Goal: Transaction & Acquisition: Share content

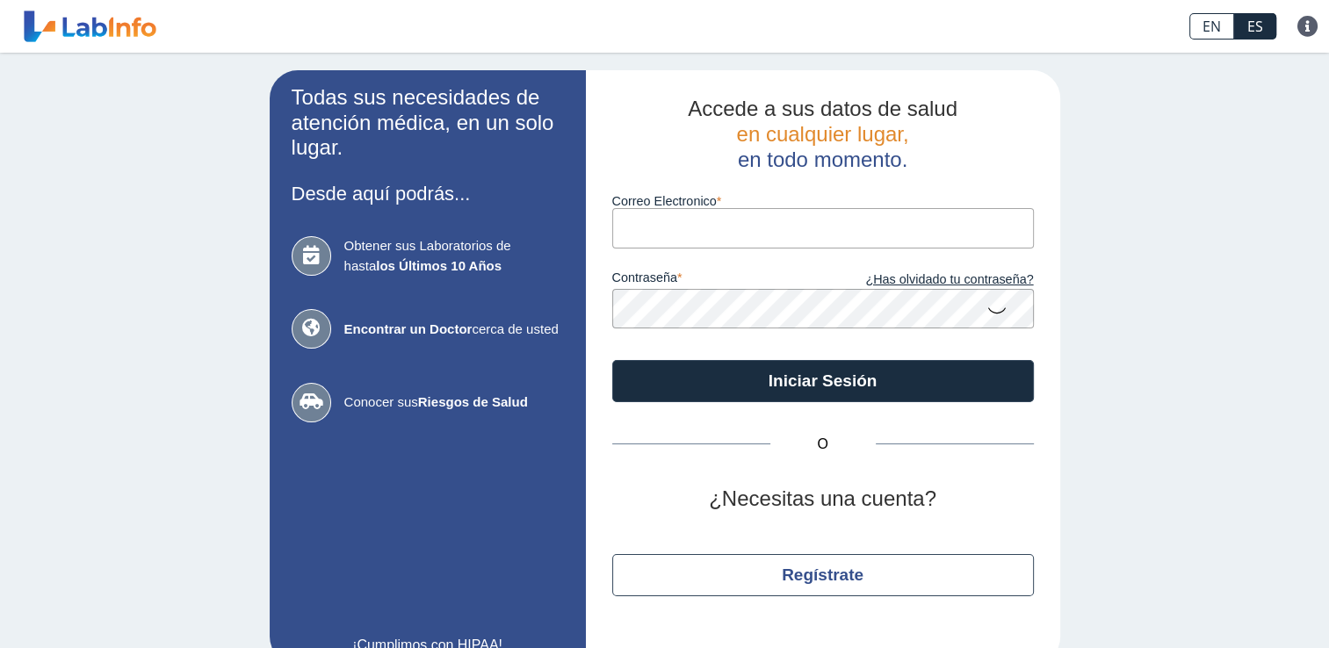
drag, startPoint x: 0, startPoint y: 0, endPoint x: 640, endPoint y: 227, distance: 679.4
click at [640, 227] on input "Correo Electronico" at bounding box center [823, 228] width 422 height 40
type input "[EMAIL_ADDRESS][DOMAIN_NAME]"
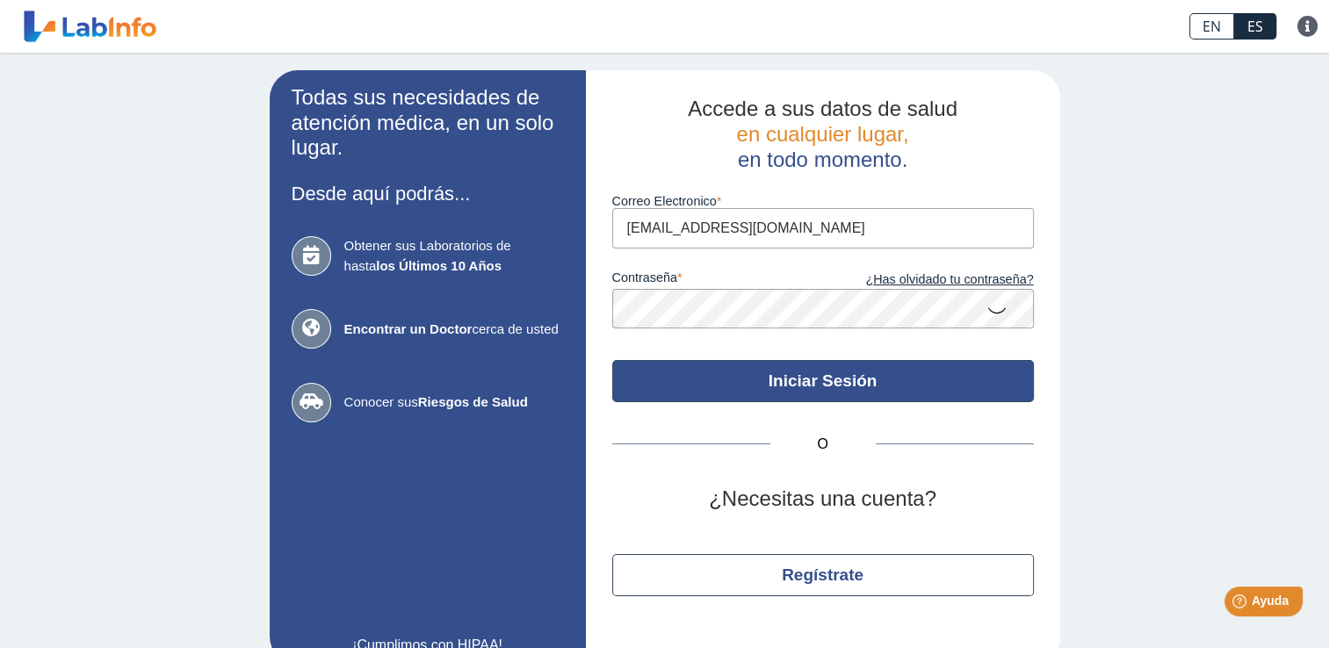
click at [811, 371] on button "Iniciar Sesión" at bounding box center [823, 381] width 422 height 42
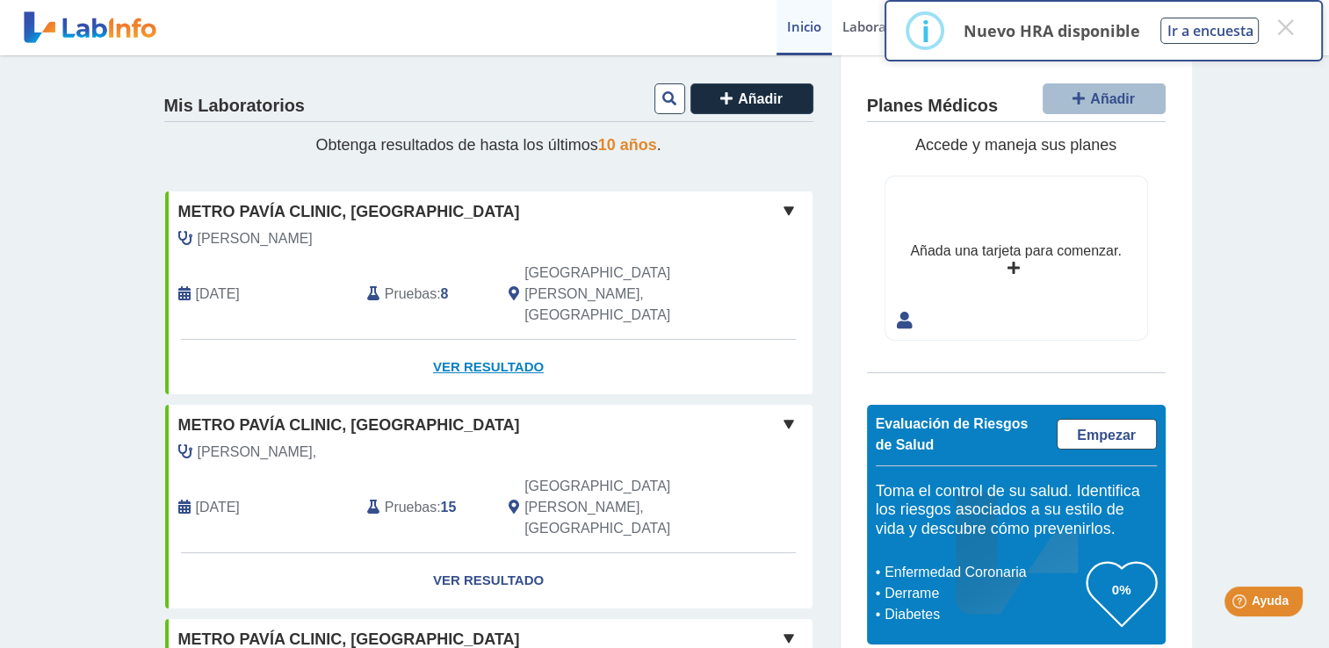
click at [497, 340] on link "Ver Resultado" at bounding box center [488, 367] width 647 height 55
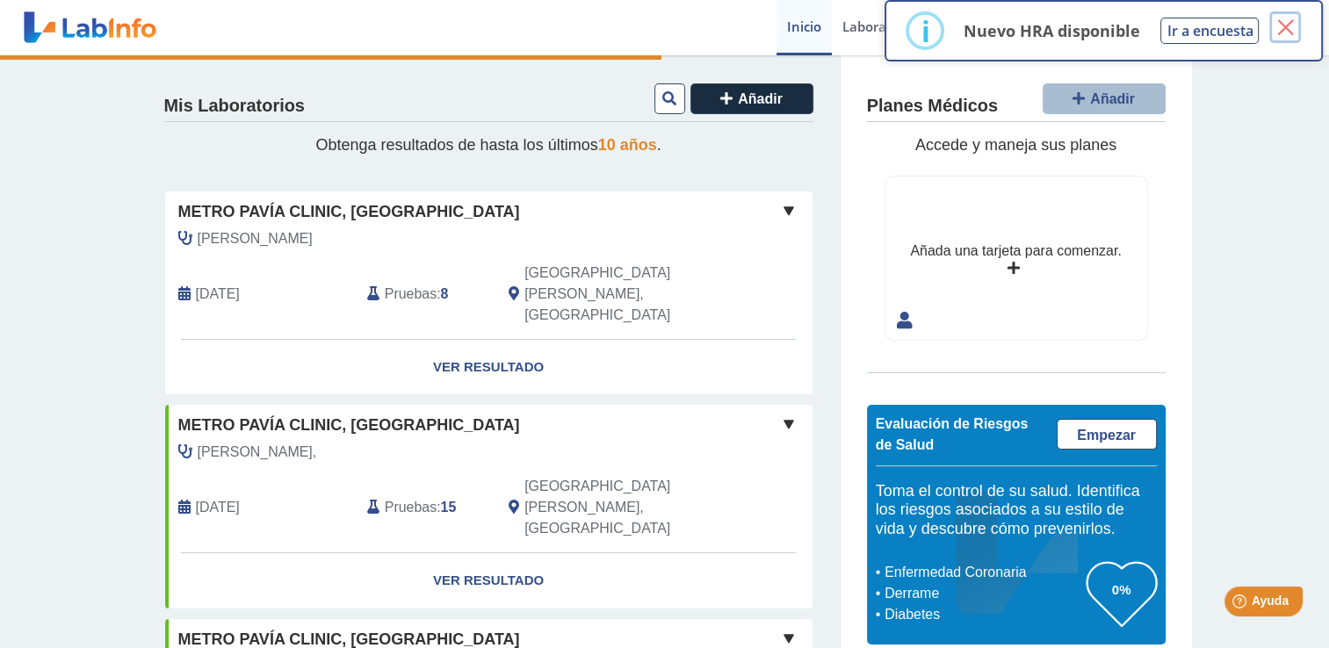
click at [1287, 24] on button "×" at bounding box center [1286, 27] width 32 height 32
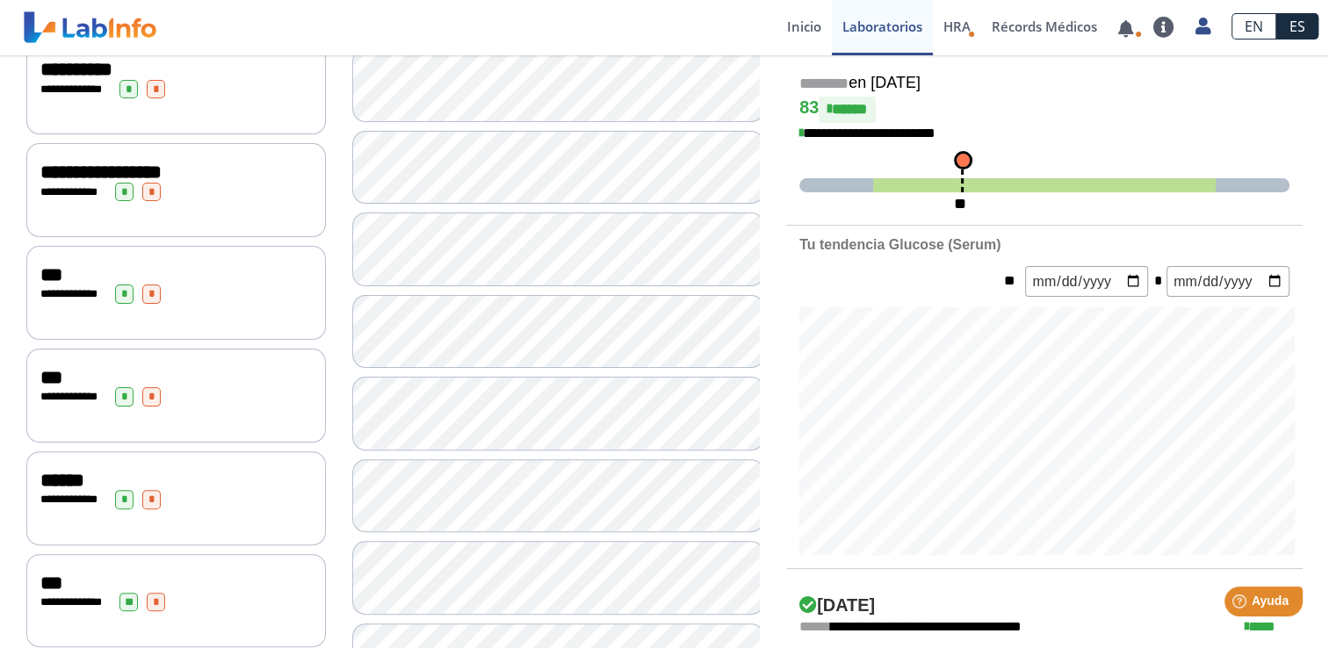
scroll to position [88, 0]
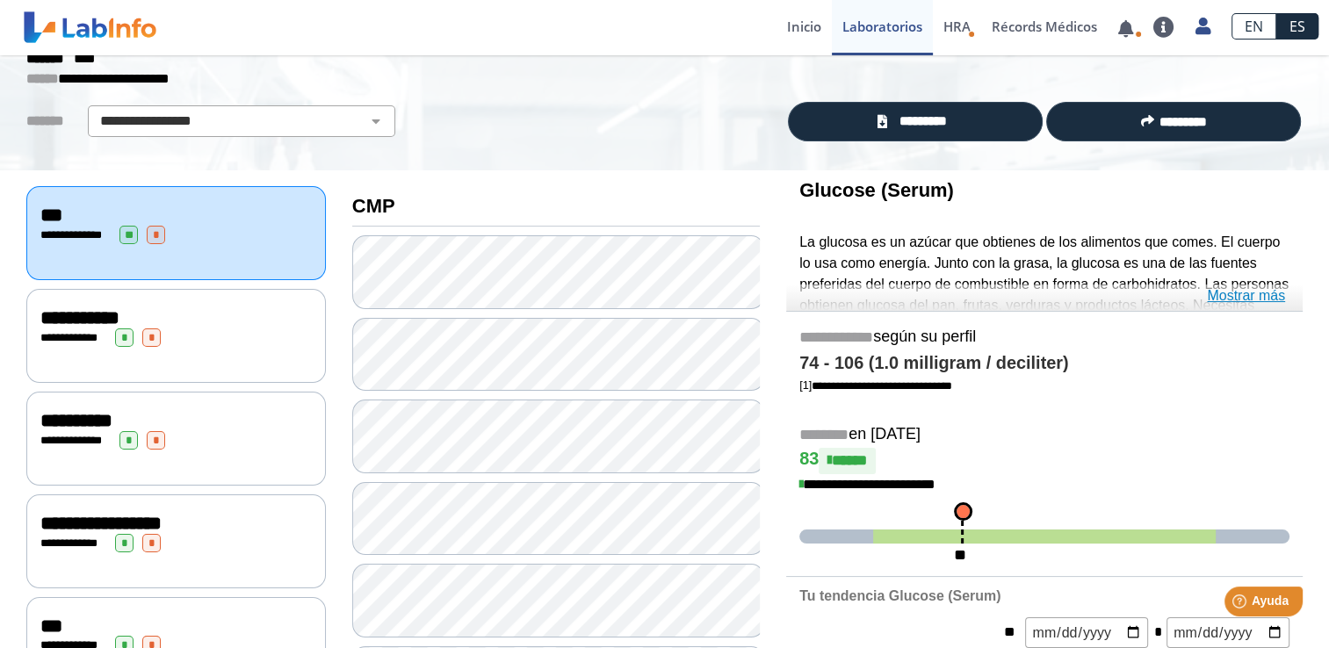
click at [1256, 297] on link "Mostrar más" at bounding box center [1246, 296] width 78 height 21
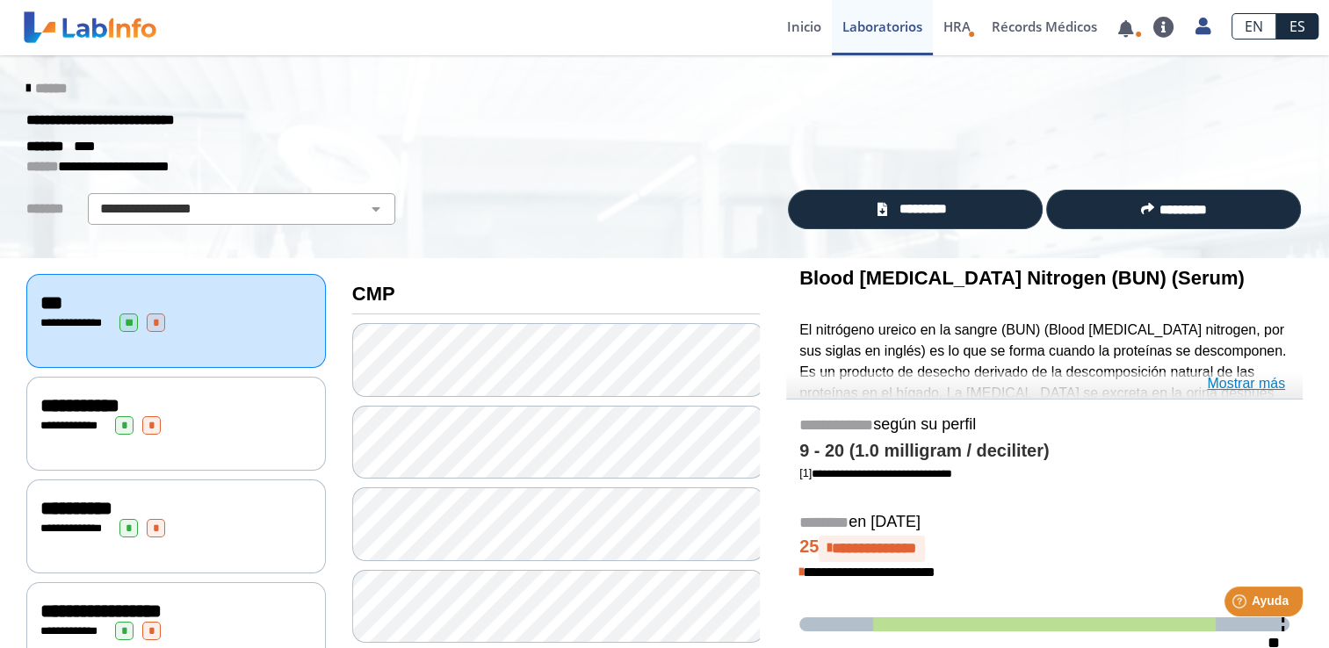
click at [1265, 387] on link "Mostrar más" at bounding box center [1246, 383] width 78 height 21
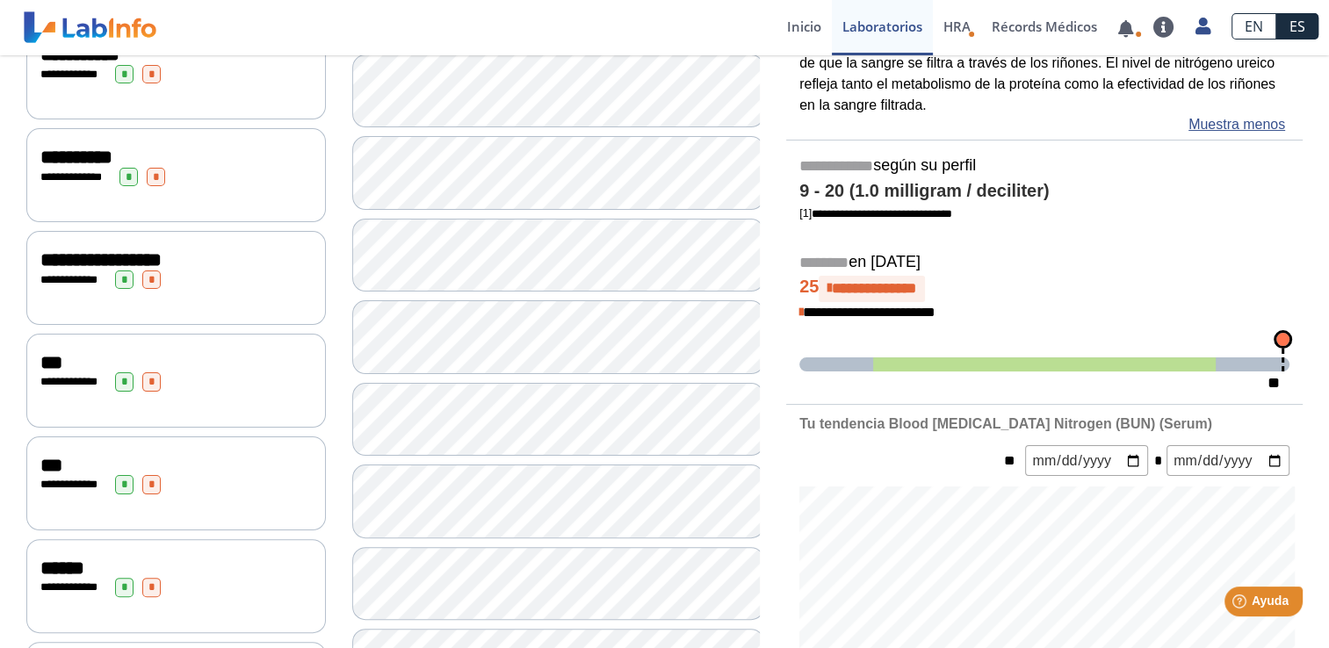
scroll to position [176, 0]
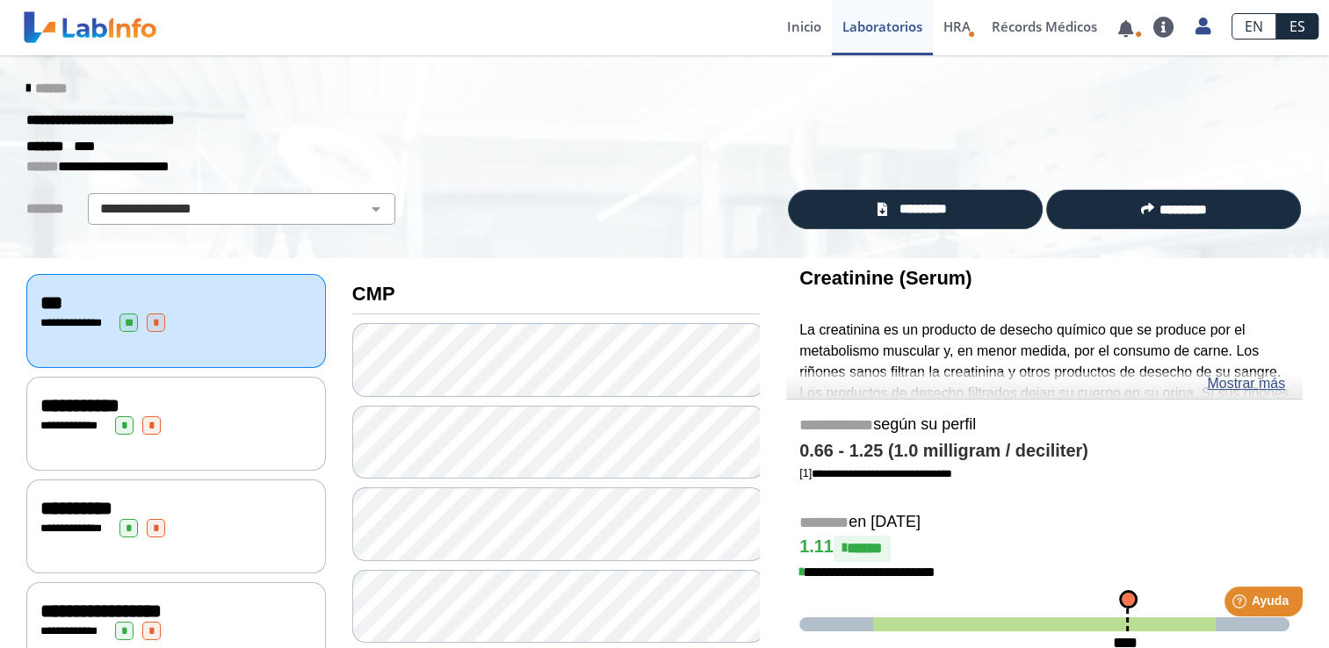
scroll to position [264, 0]
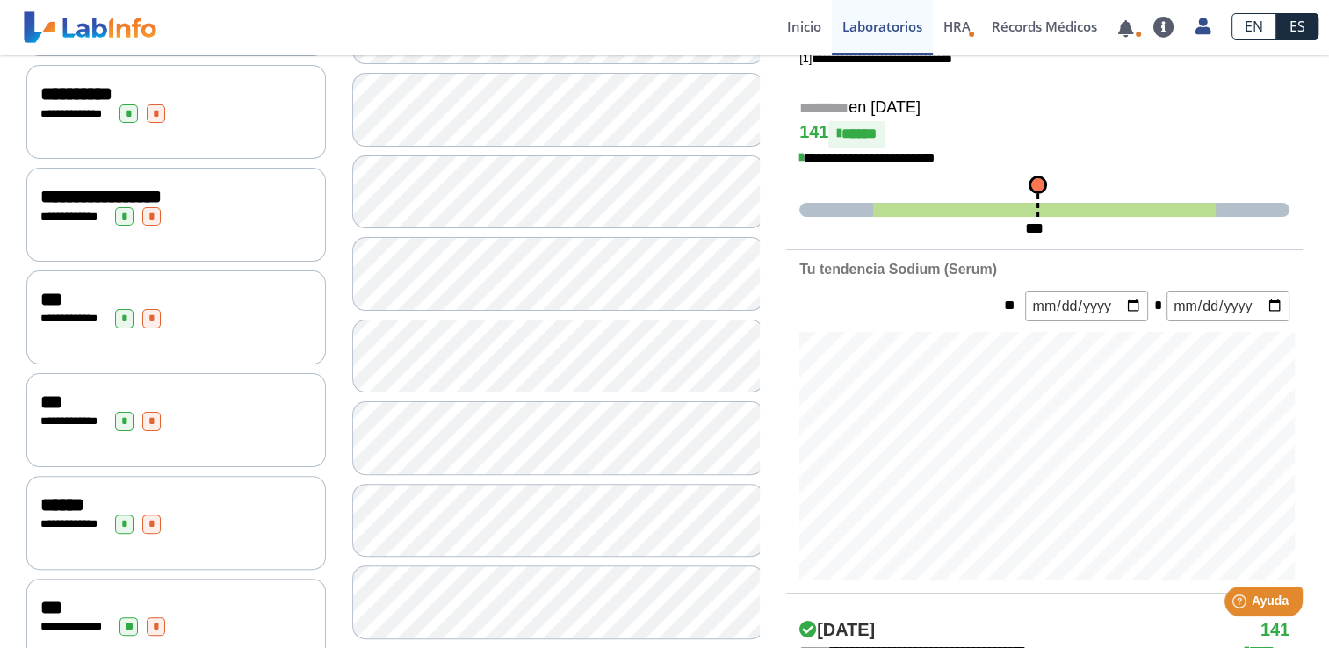
scroll to position [264, 0]
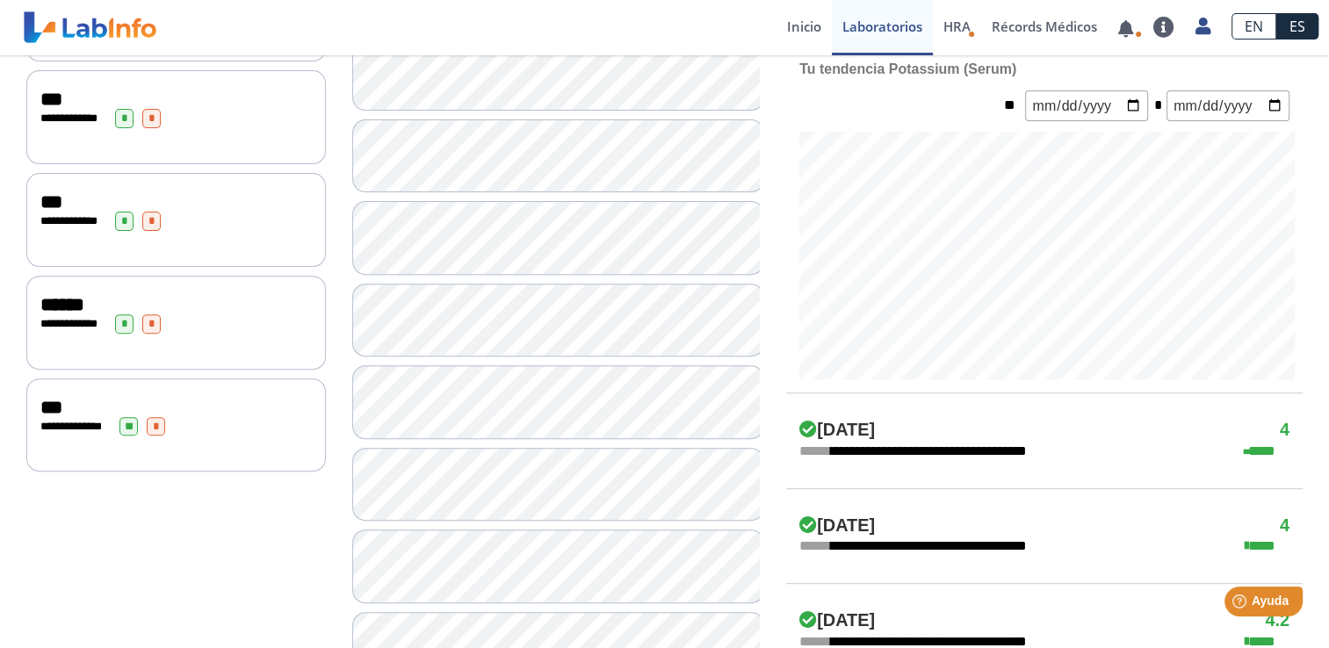
scroll to position [351, 0]
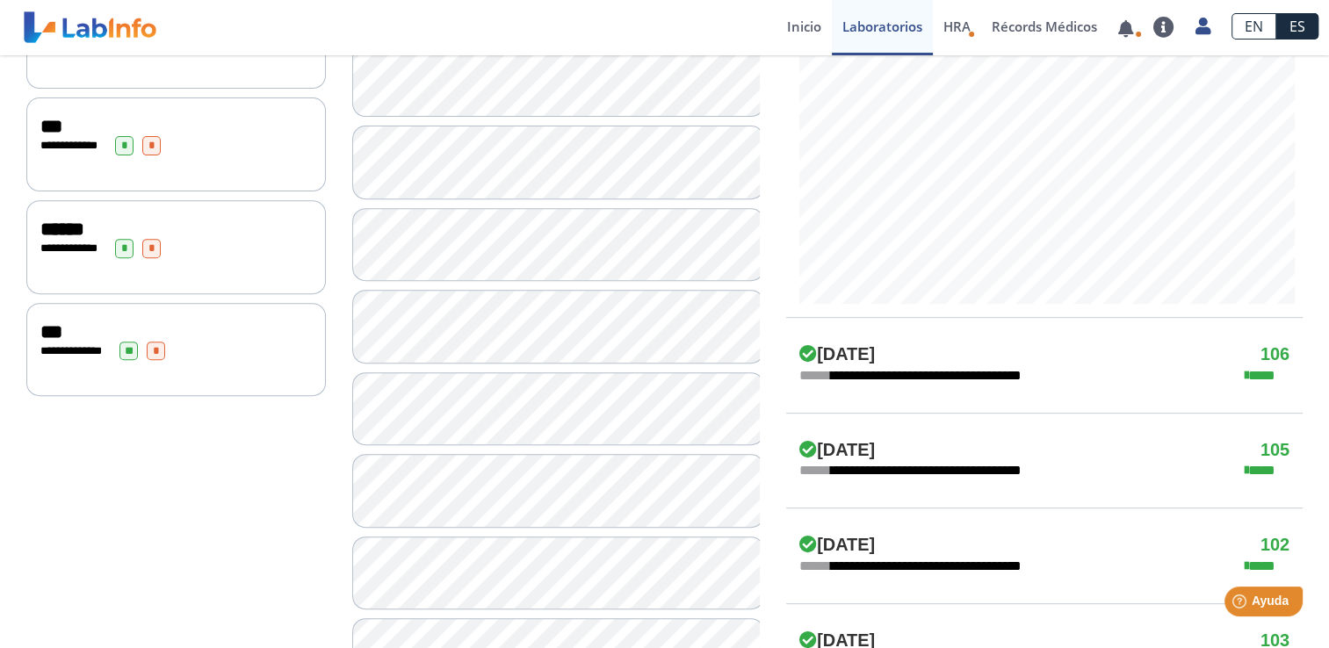
scroll to position [615, 0]
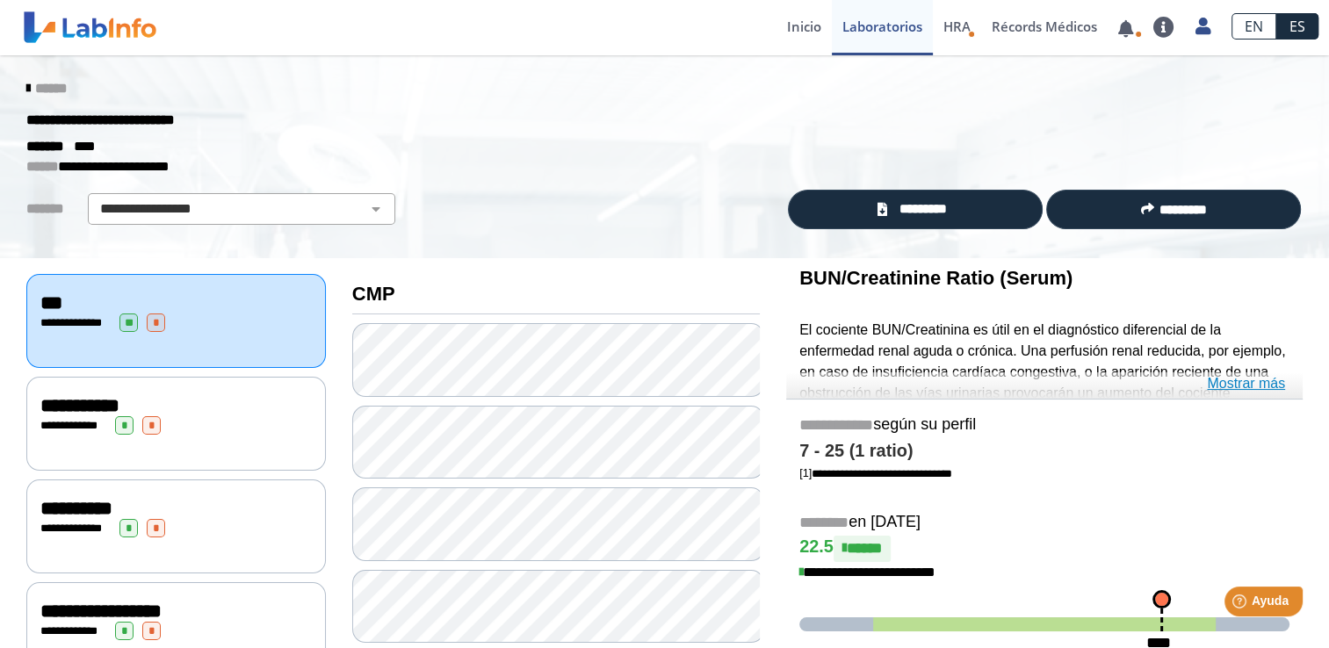
click at [1251, 386] on link "Mostrar más" at bounding box center [1246, 383] width 78 height 21
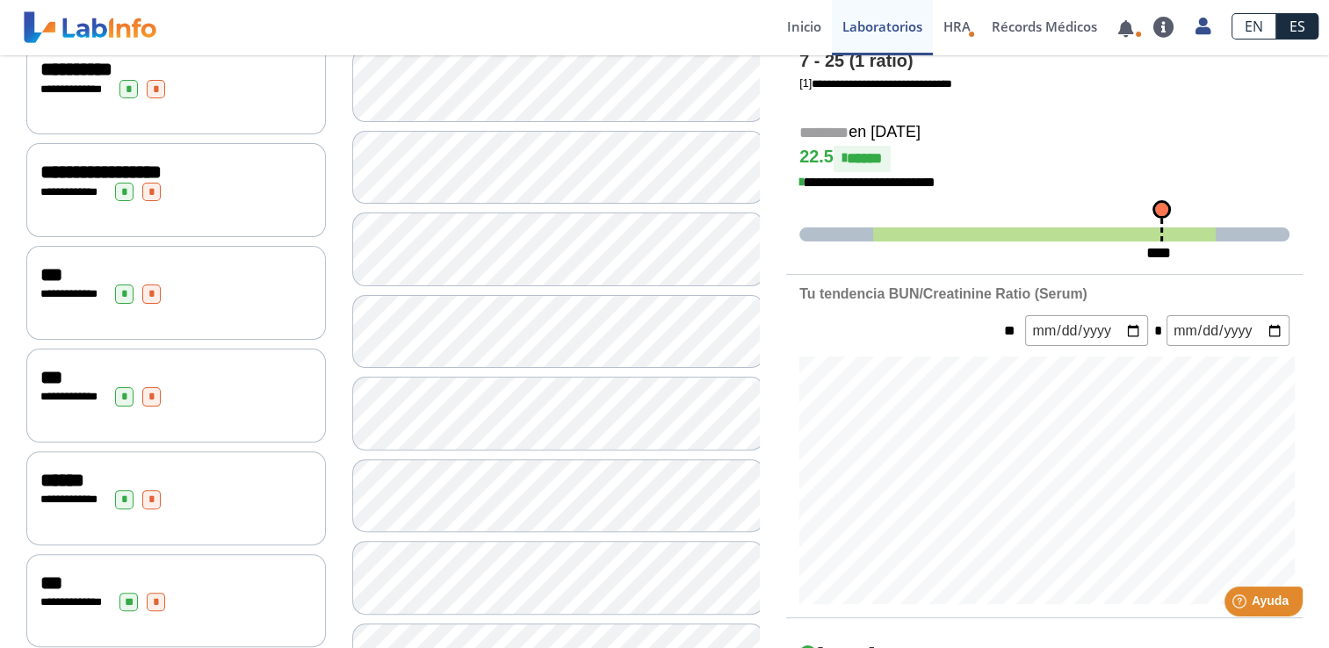
scroll to position [703, 0]
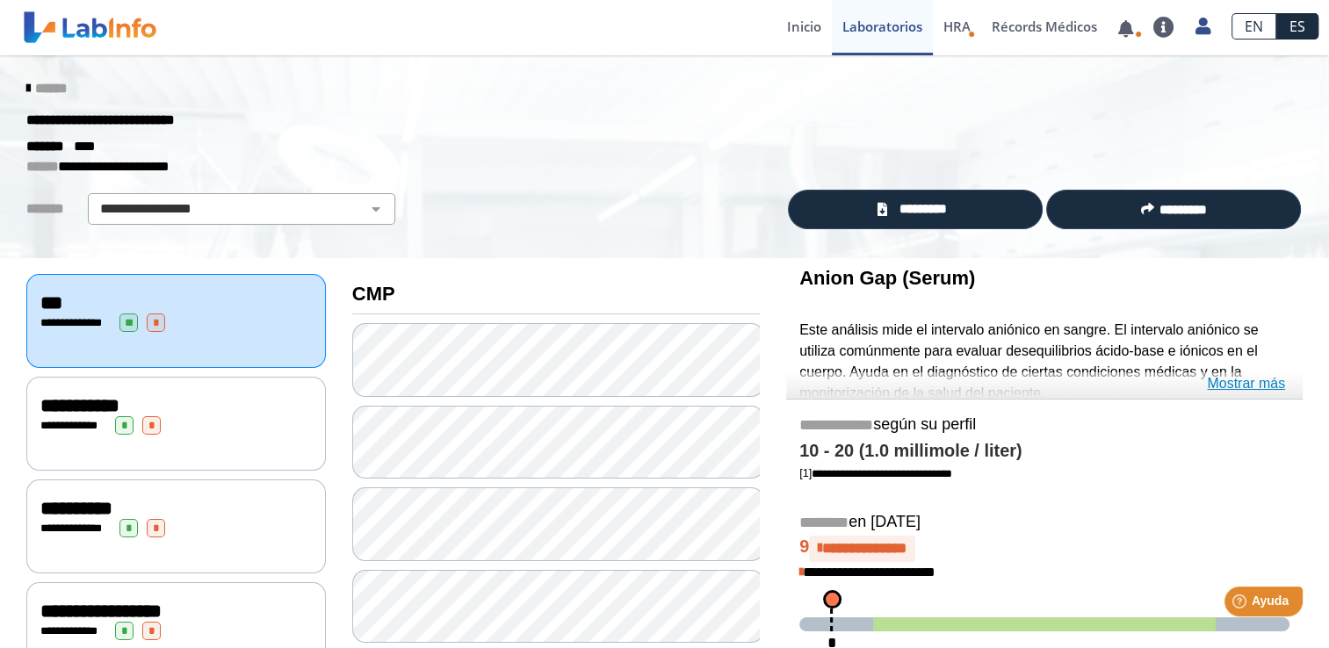
click at [1255, 383] on link "Mostrar más" at bounding box center [1246, 383] width 78 height 21
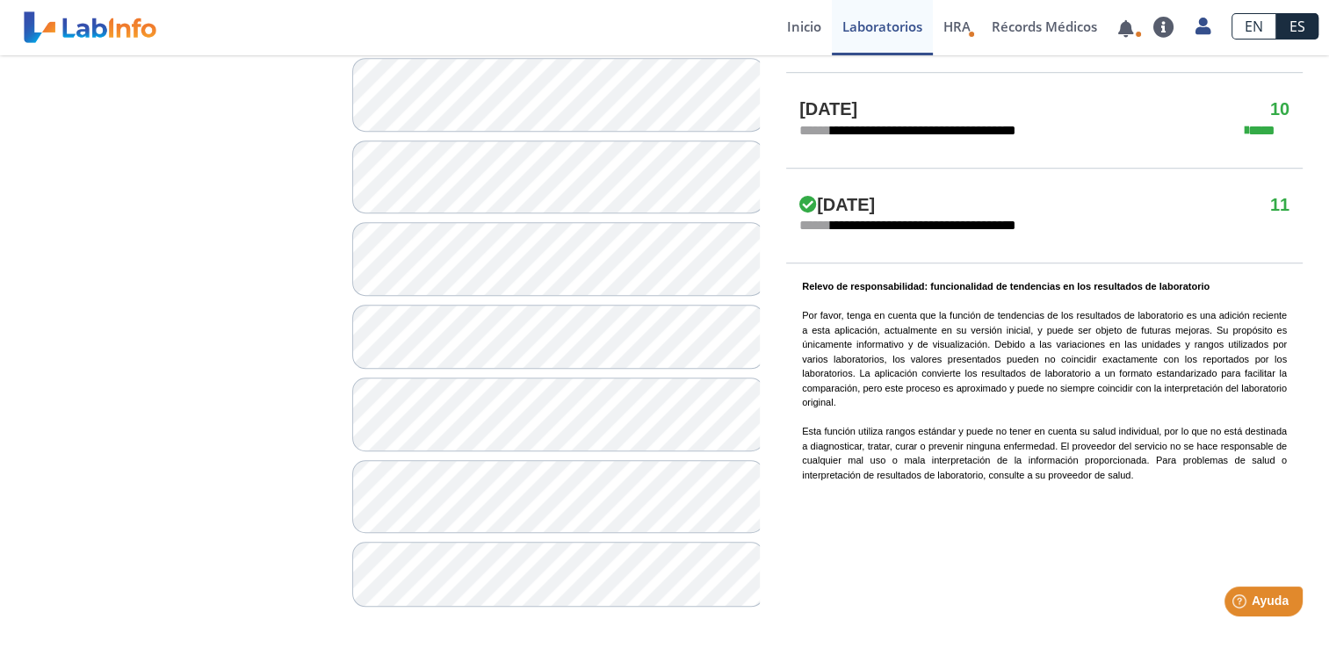
scroll to position [1254, 0]
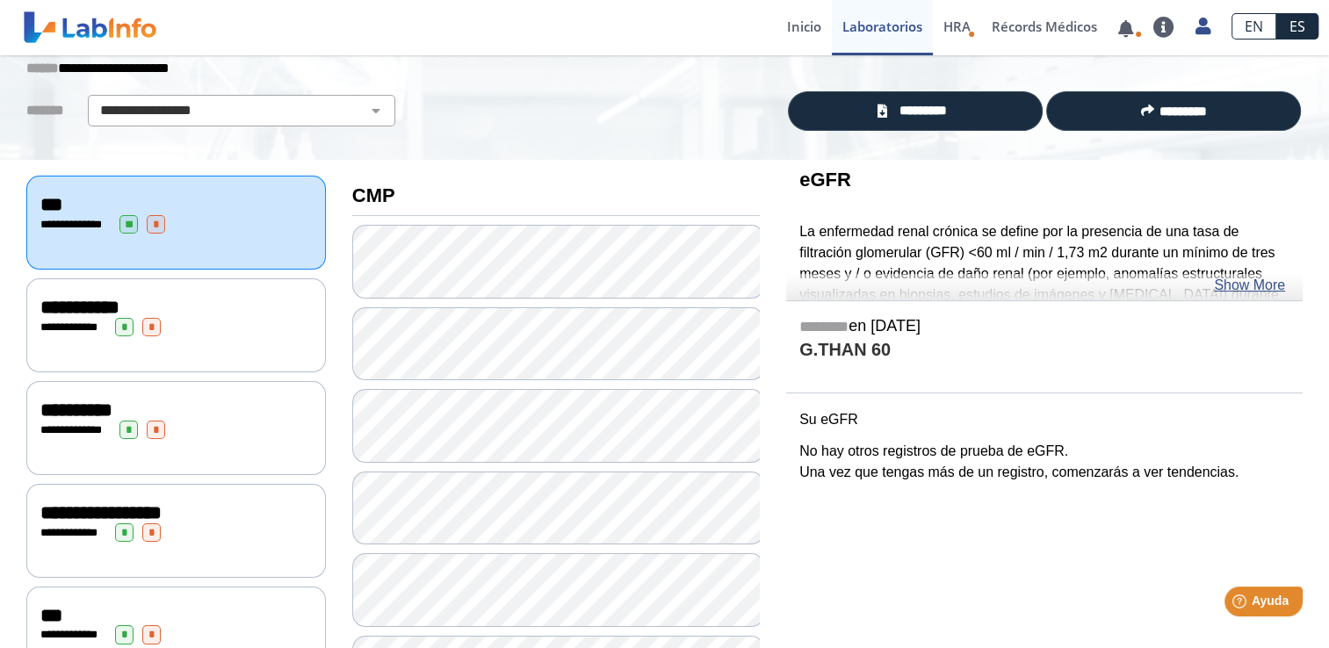
scroll to position [24, 0]
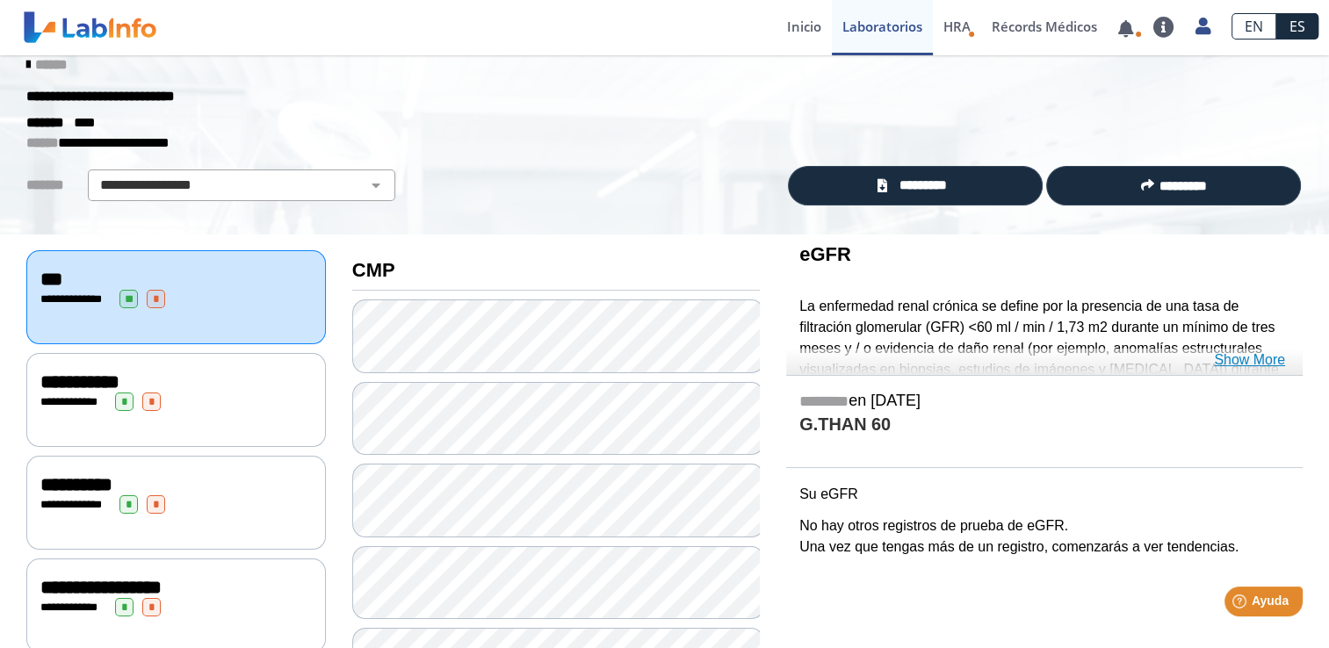
click at [1248, 358] on link "Show More" at bounding box center [1249, 360] width 71 height 21
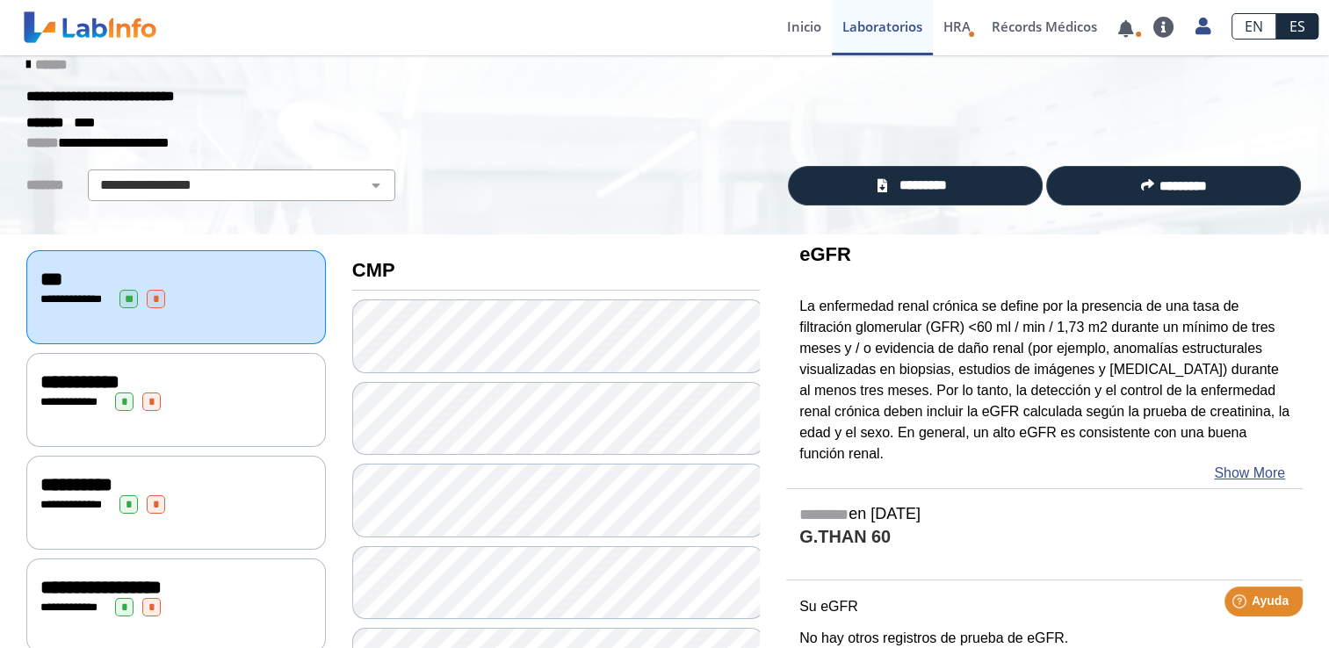
click at [221, 379] on div "**********" at bounding box center [175, 382] width 271 height 21
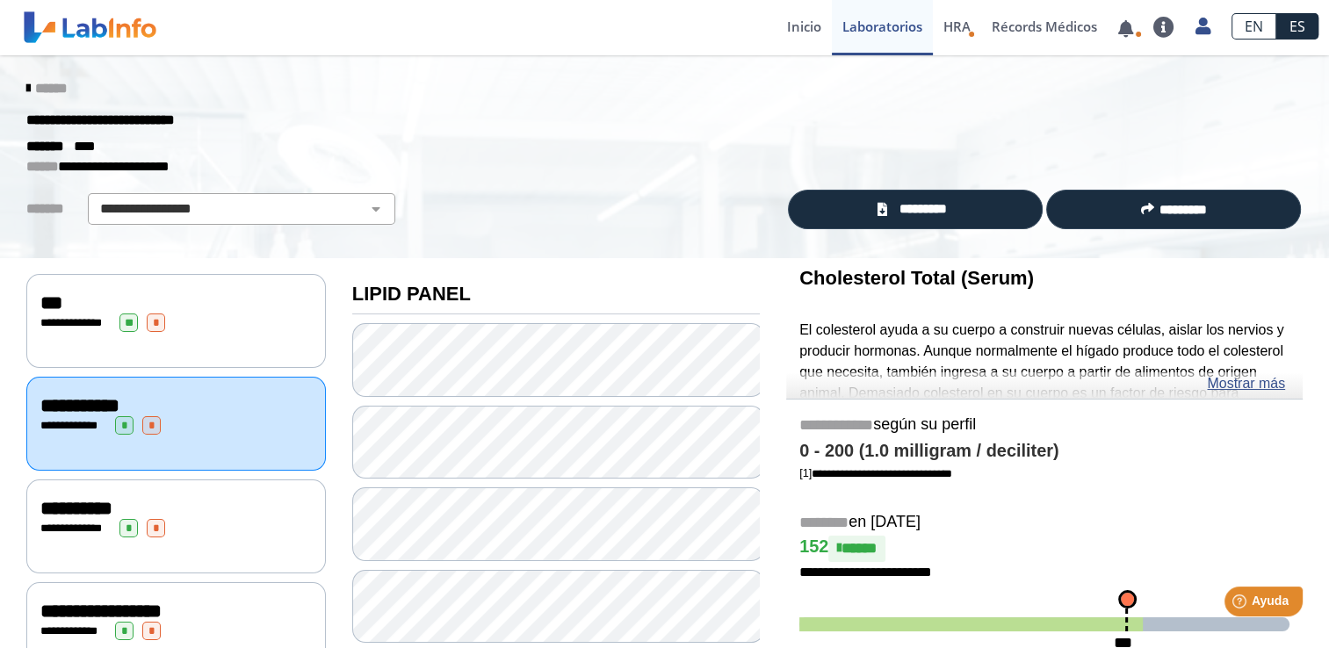
click at [225, 320] on div "**********" at bounding box center [175, 323] width 271 height 18
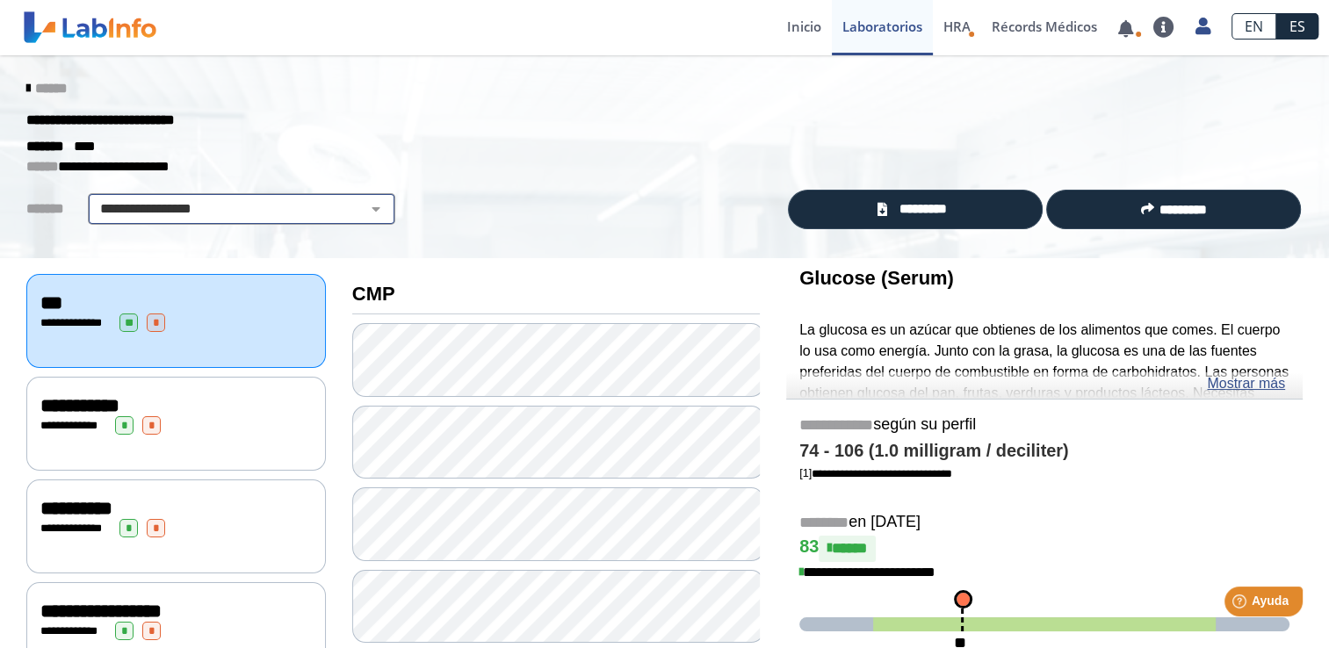
click at [365, 212] on select "**********" at bounding box center [241, 209] width 297 height 21
click at [517, 125] on div "**********" at bounding box center [664, 121] width 1303 height 32
click at [1258, 20] on link "EN" at bounding box center [1254, 26] width 45 height 26
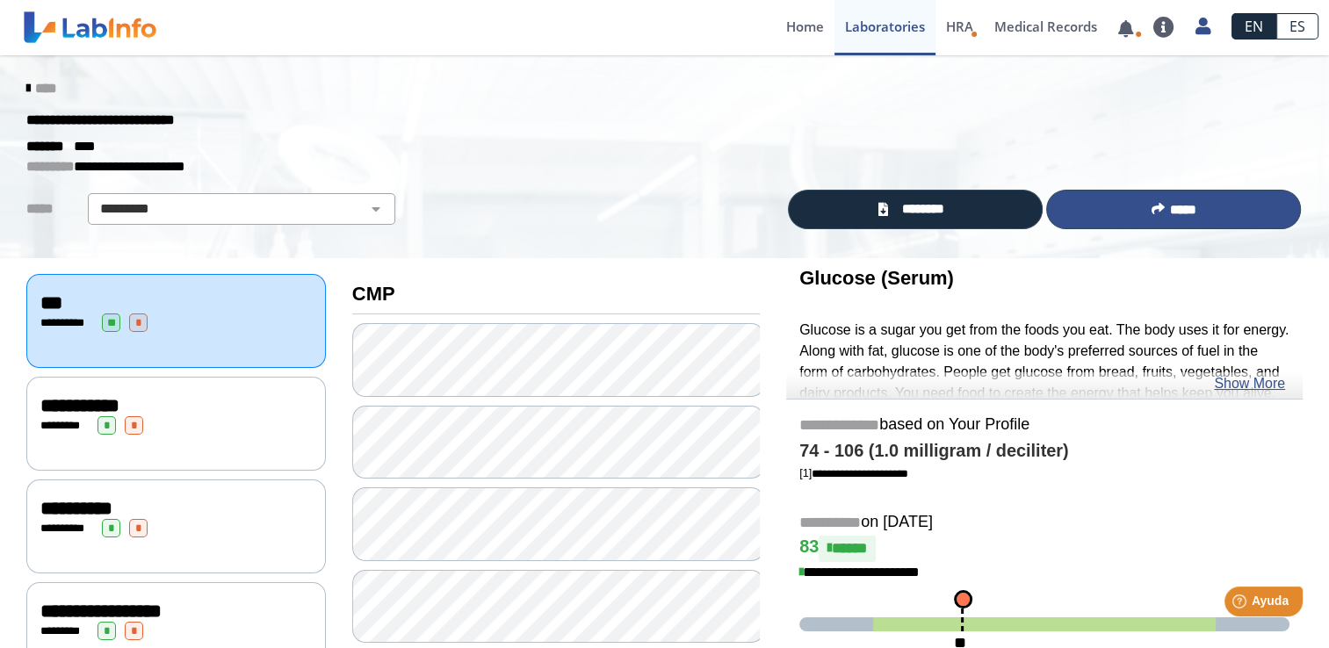
click at [1170, 208] on span "*****" at bounding box center [1183, 209] width 26 height 13
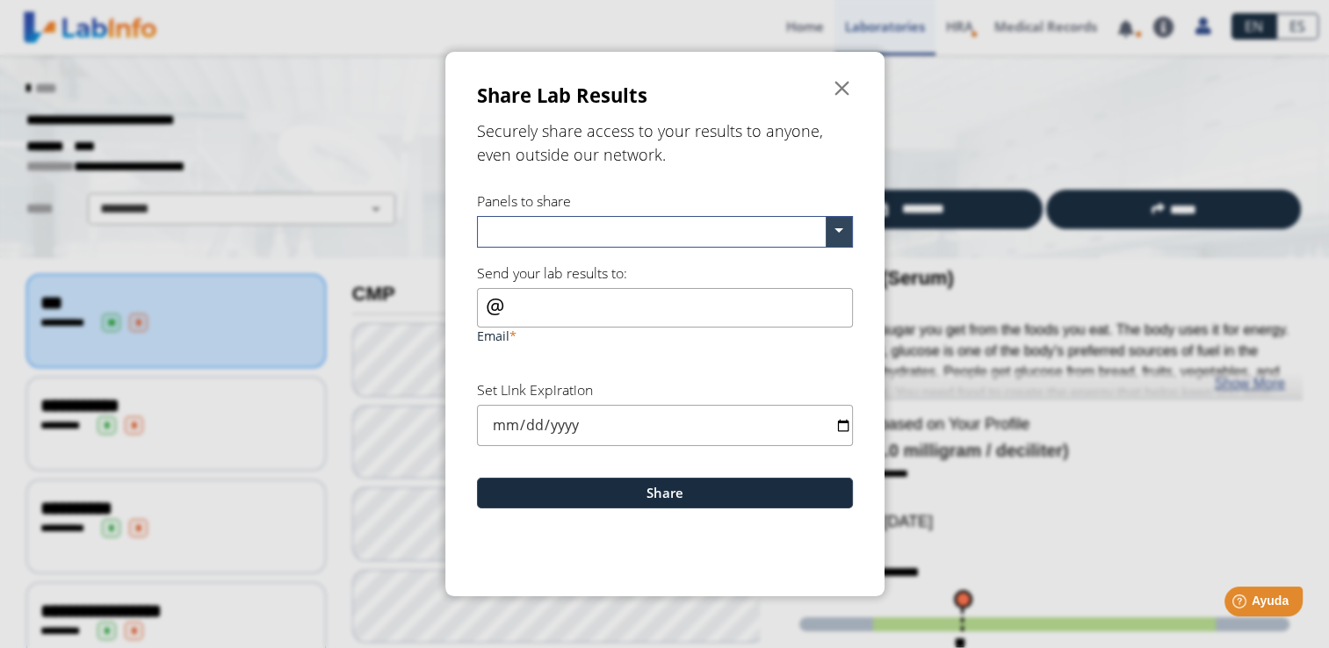
click at [502, 305] on div "Email" at bounding box center [665, 318] width 376 height 61
click at [503, 304] on div "Email" at bounding box center [665, 318] width 376 height 61
click at [503, 305] on div "Email" at bounding box center [665, 318] width 376 height 61
drag, startPoint x: 493, startPoint y: 305, endPoint x: 506, endPoint y: 297, distance: 15.4
click at [499, 301] on div "Email" at bounding box center [665, 318] width 376 height 61
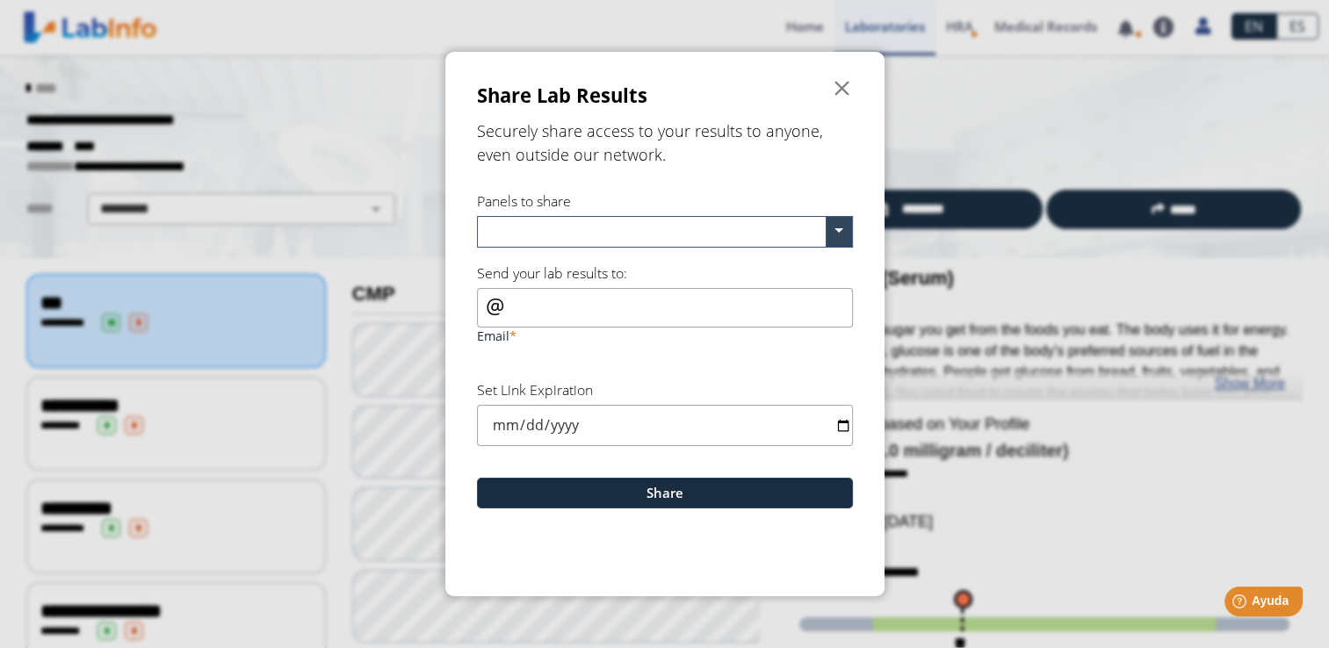
click at [523, 230] on input "text" at bounding box center [655, 233] width 342 height 25
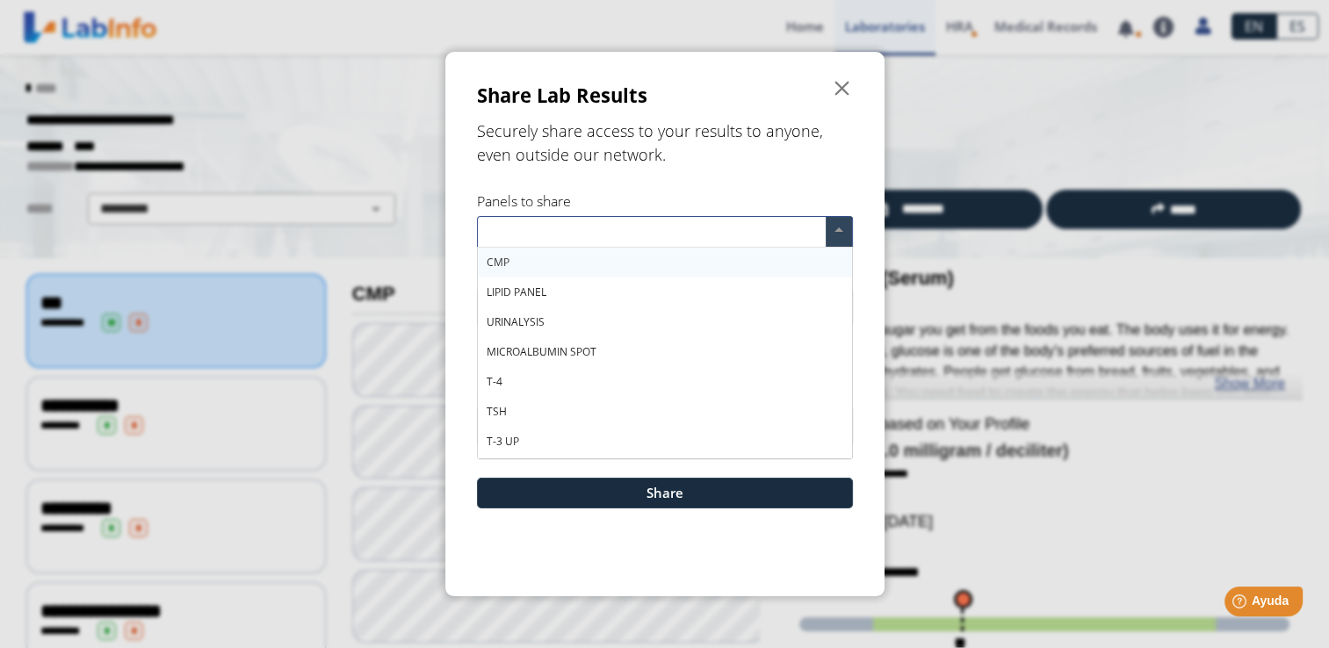
click at [512, 255] on div "CMP" at bounding box center [665, 263] width 374 height 30
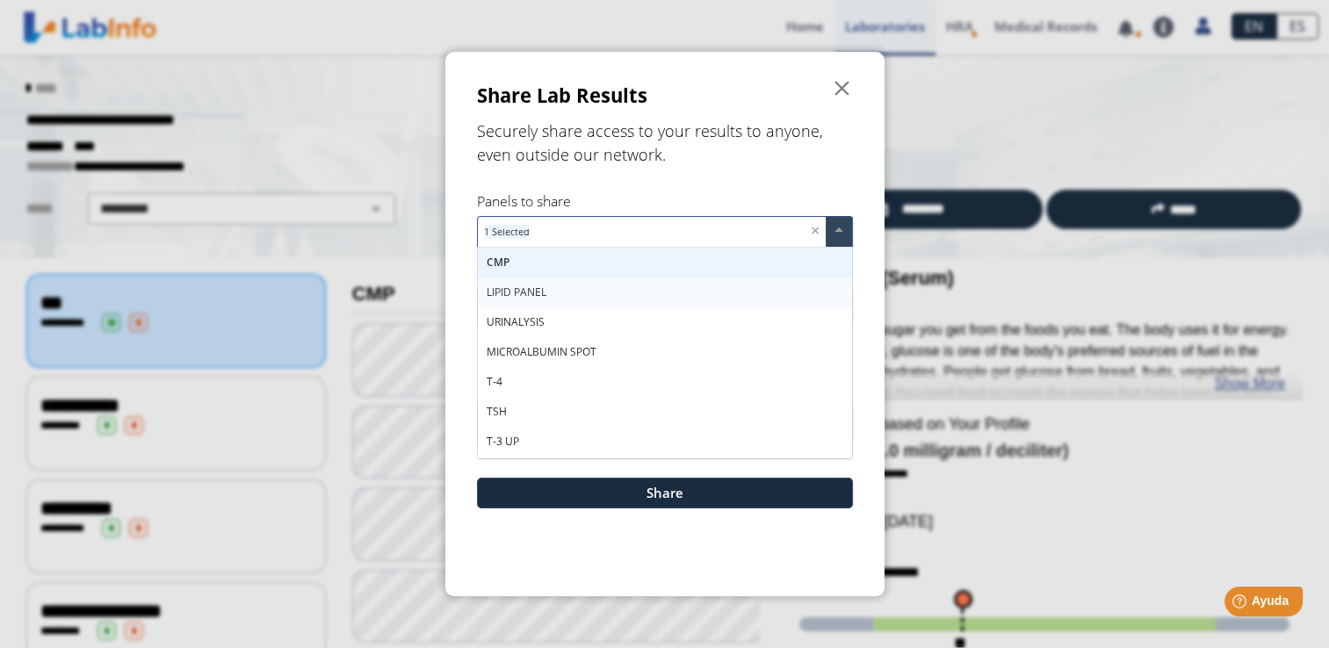
click at [536, 286] on span "LIPID PANEL" at bounding box center [517, 292] width 60 height 15
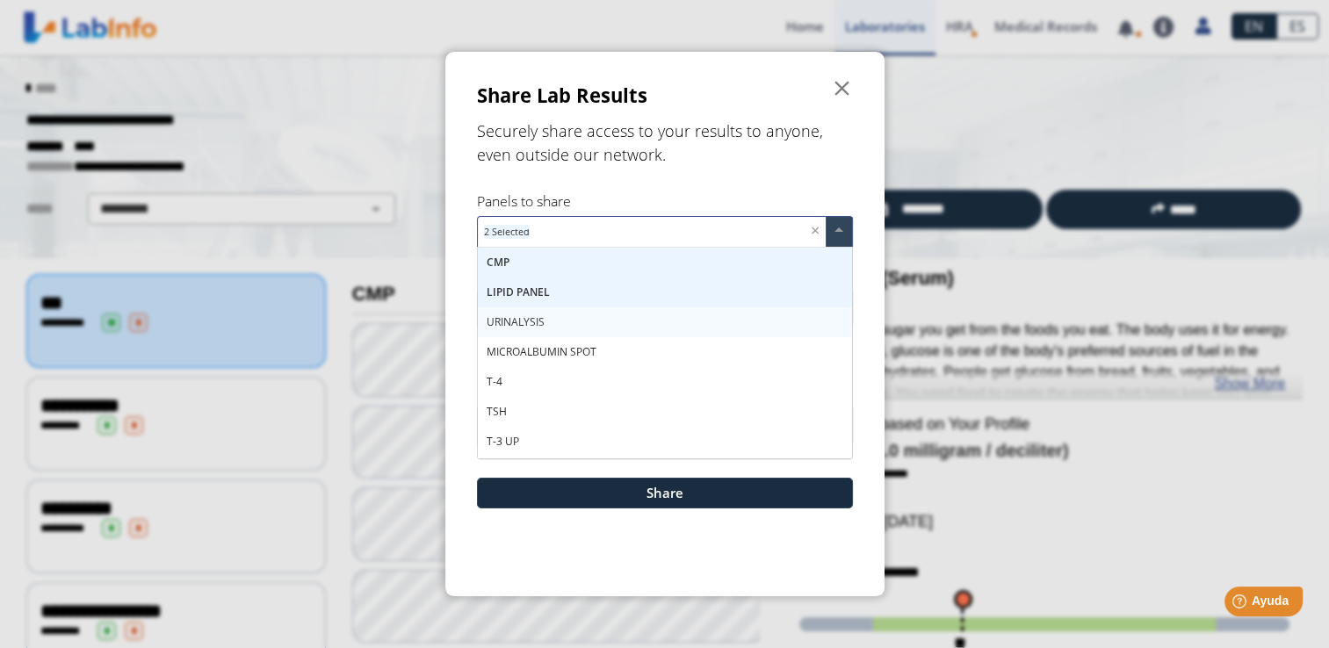
click at [543, 319] on span "URINALYSIS" at bounding box center [516, 322] width 58 height 15
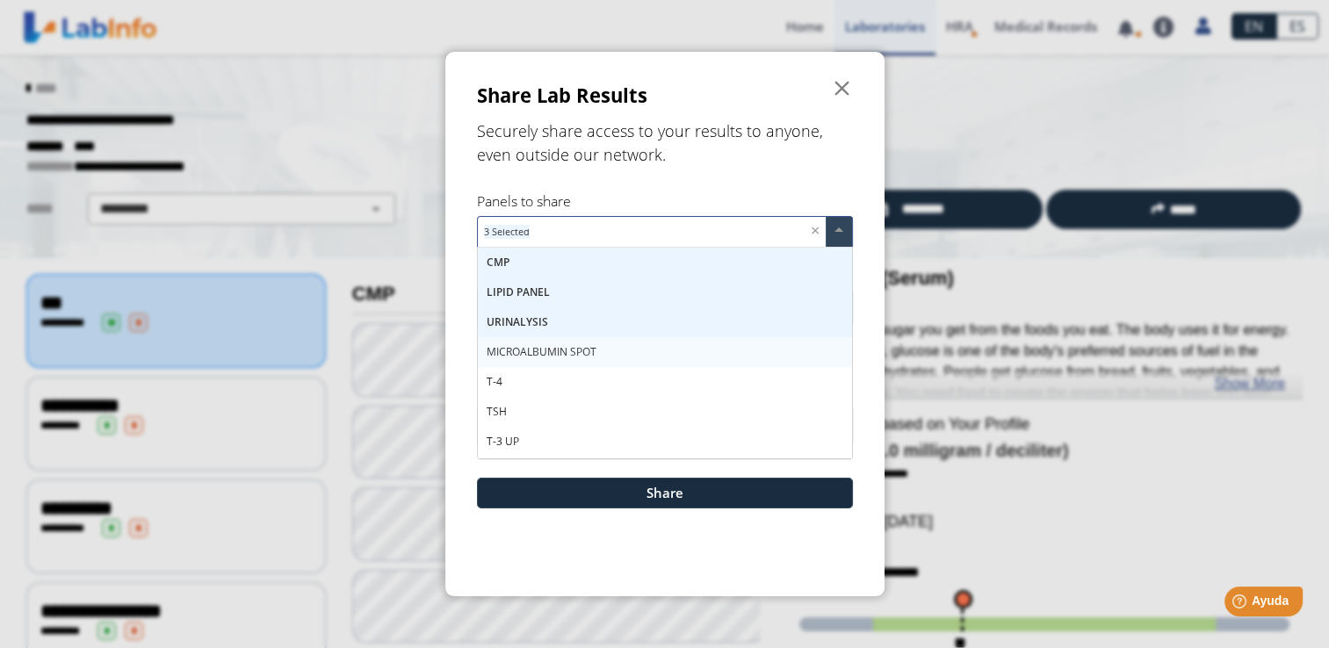
click at [543, 346] on span "MICROALBUMIN SPOT" at bounding box center [542, 351] width 110 height 15
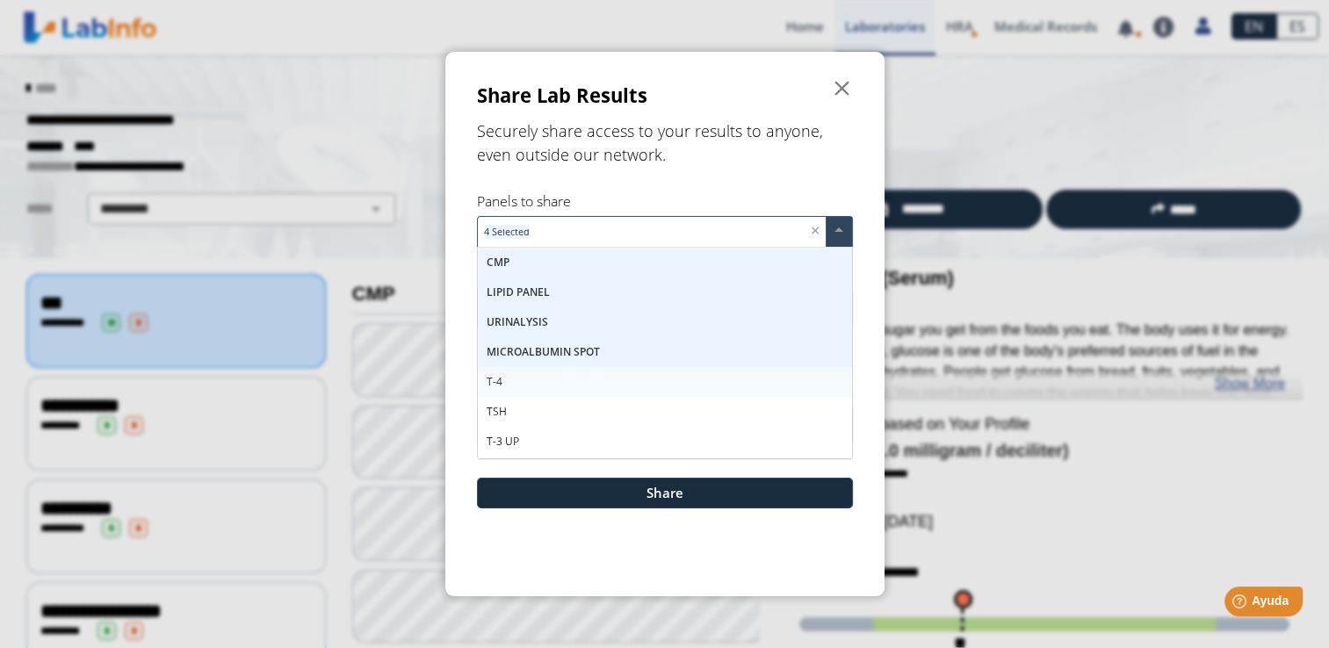
click at [503, 380] on div "T-4" at bounding box center [665, 382] width 374 height 30
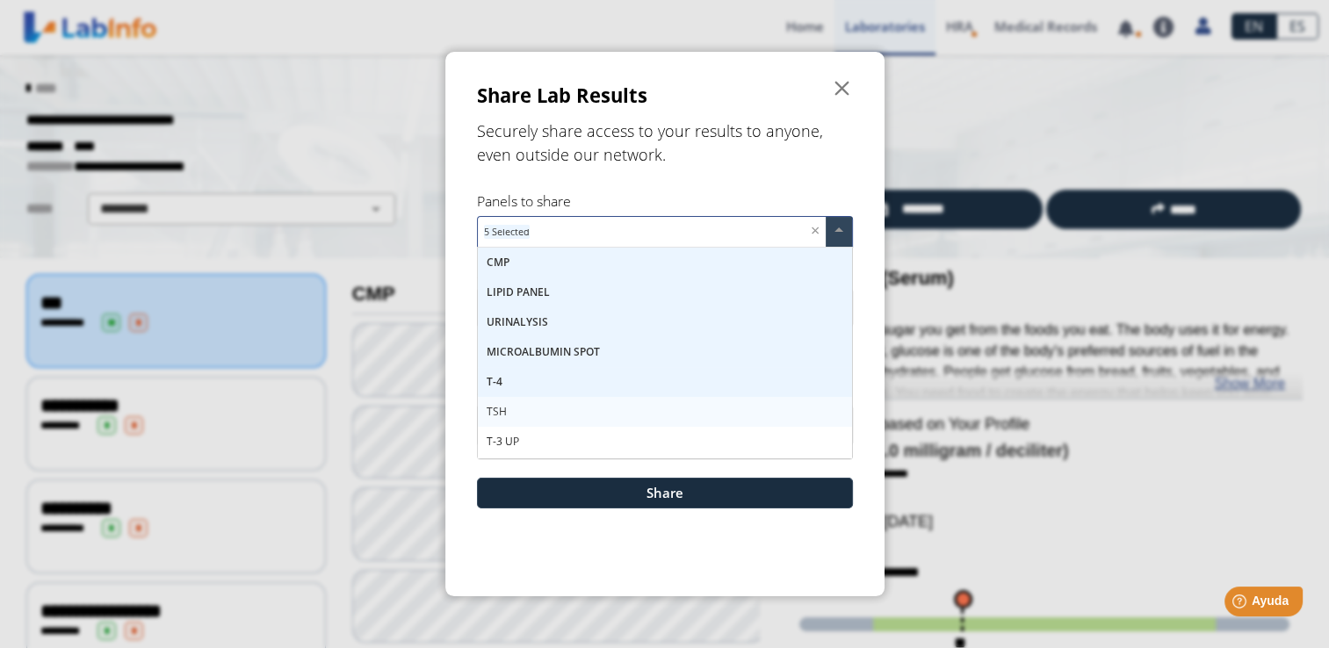
click at [501, 406] on span "TSH" at bounding box center [497, 411] width 20 height 15
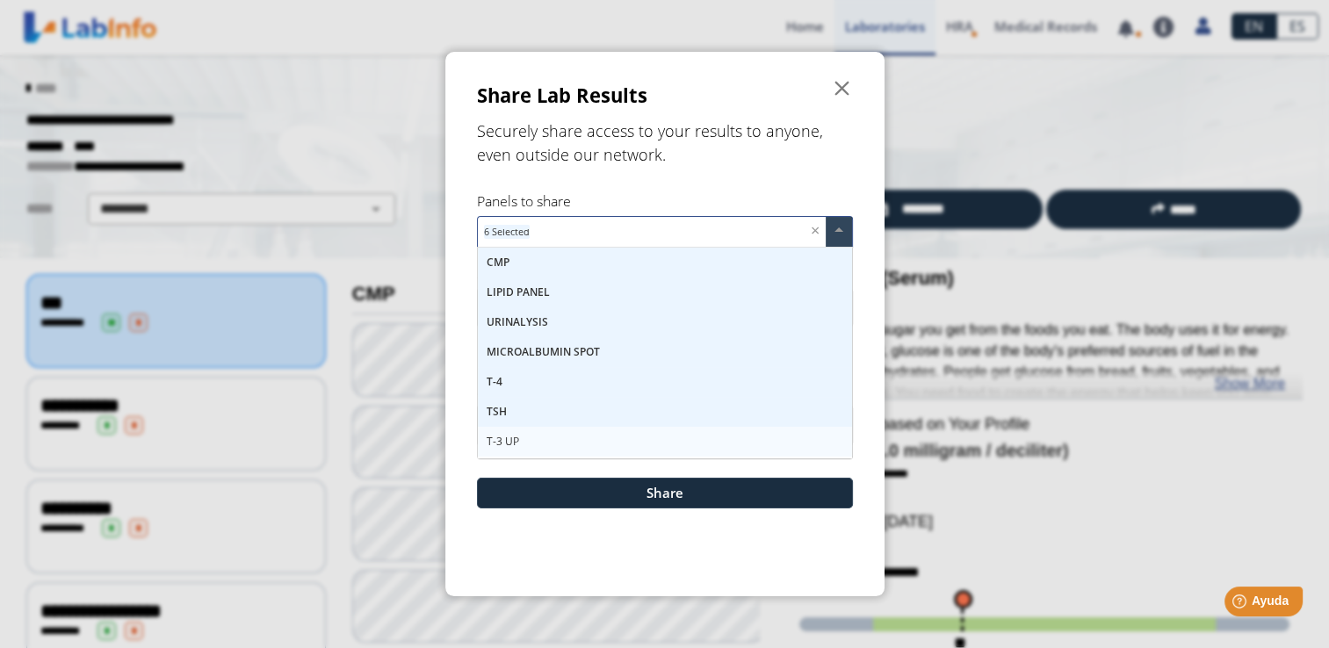
click at [509, 438] on span "T-3 UP" at bounding box center [503, 441] width 33 height 15
click at [502, 440] on span "CBC" at bounding box center [497, 443] width 21 height 15
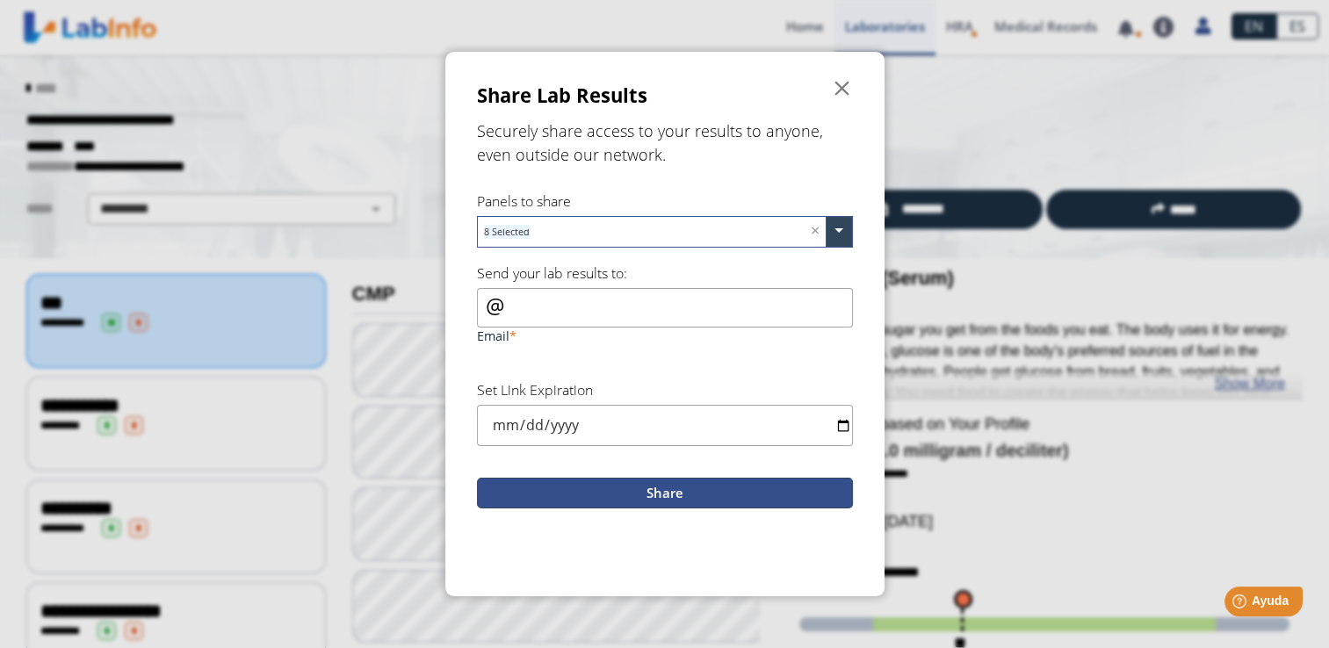
click at [670, 487] on button "Share" at bounding box center [665, 493] width 376 height 31
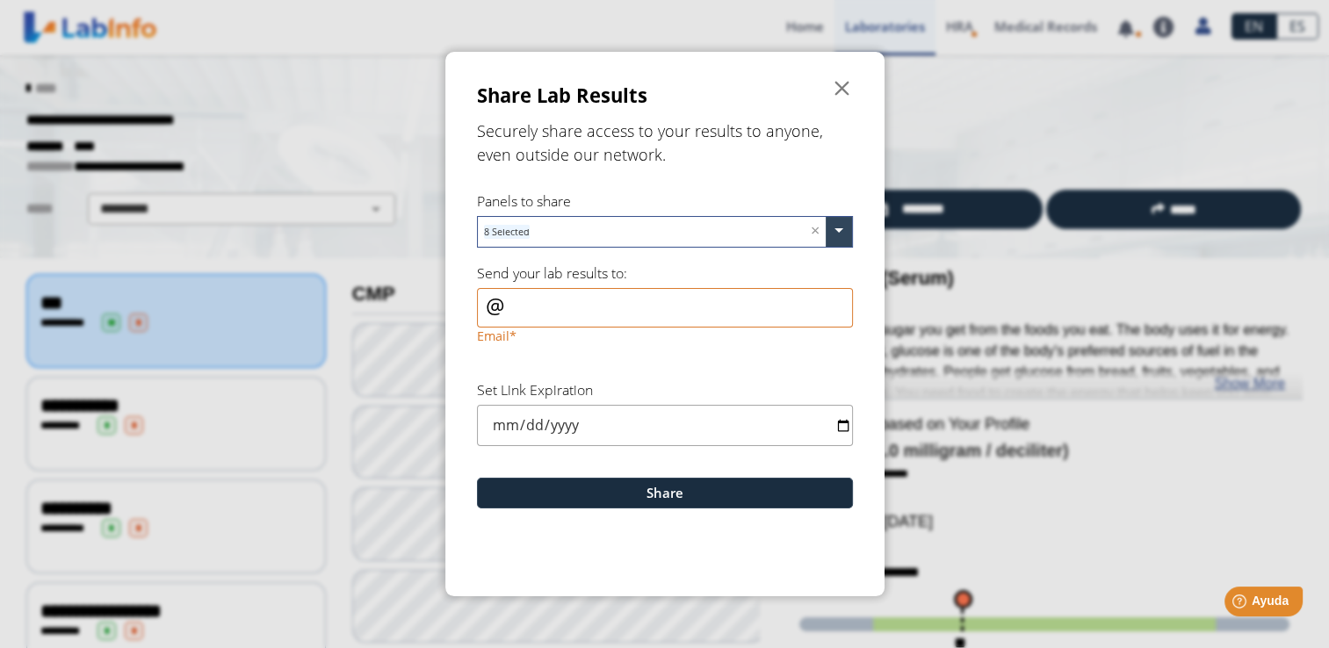
click at [503, 297] on div "Email" at bounding box center [665, 318] width 376 height 61
click at [496, 304] on div "Email" at bounding box center [665, 318] width 376 height 61
click at [529, 308] on input "Email" at bounding box center [665, 308] width 376 height 40
drag, startPoint x: 485, startPoint y: 297, endPoint x: 496, endPoint y: 297, distance: 10.5
click at [489, 297] on div "Email" at bounding box center [665, 318] width 376 height 61
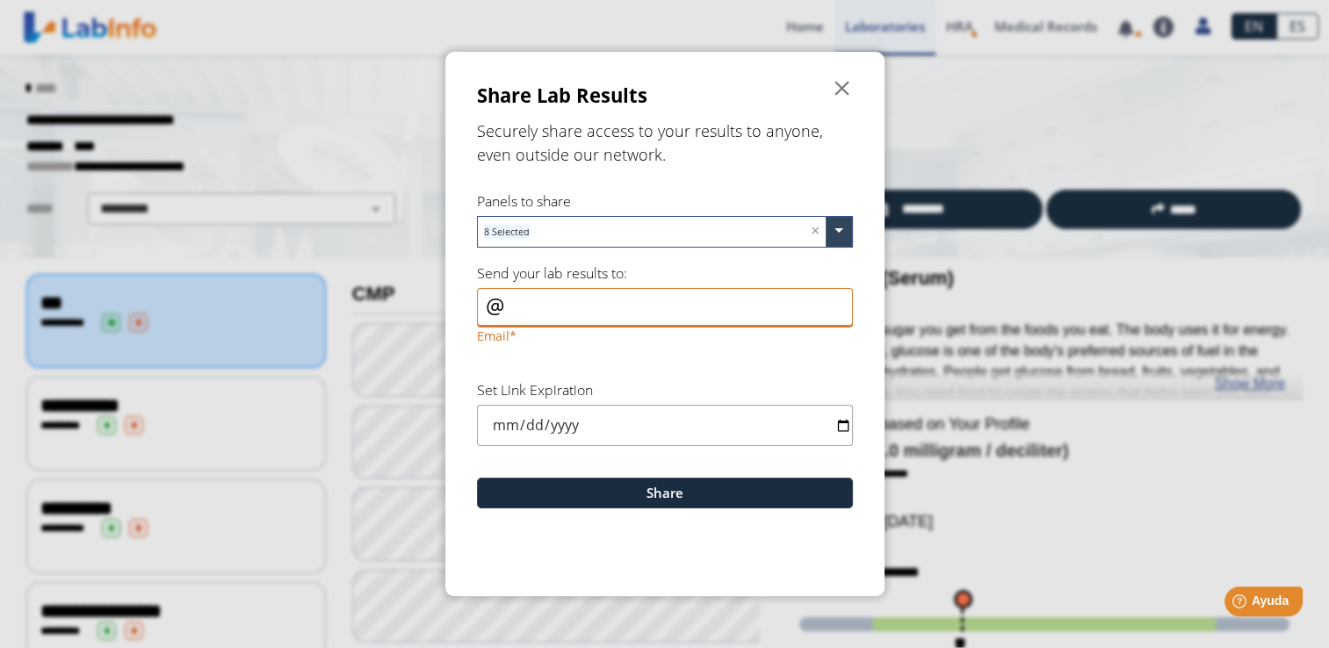
click at [517, 303] on input "Email" at bounding box center [665, 308] width 376 height 40
type input "J"
click at [504, 304] on input "[EMAIL_ADDRESS][DOMAIN_NAME]" at bounding box center [665, 308] width 376 height 40
click at [514, 306] on input "[EMAIL_ADDRESS][DOMAIN_NAME]" at bounding box center [665, 308] width 376 height 40
drag, startPoint x: 665, startPoint y: 307, endPoint x: 507, endPoint y: 304, distance: 158.2
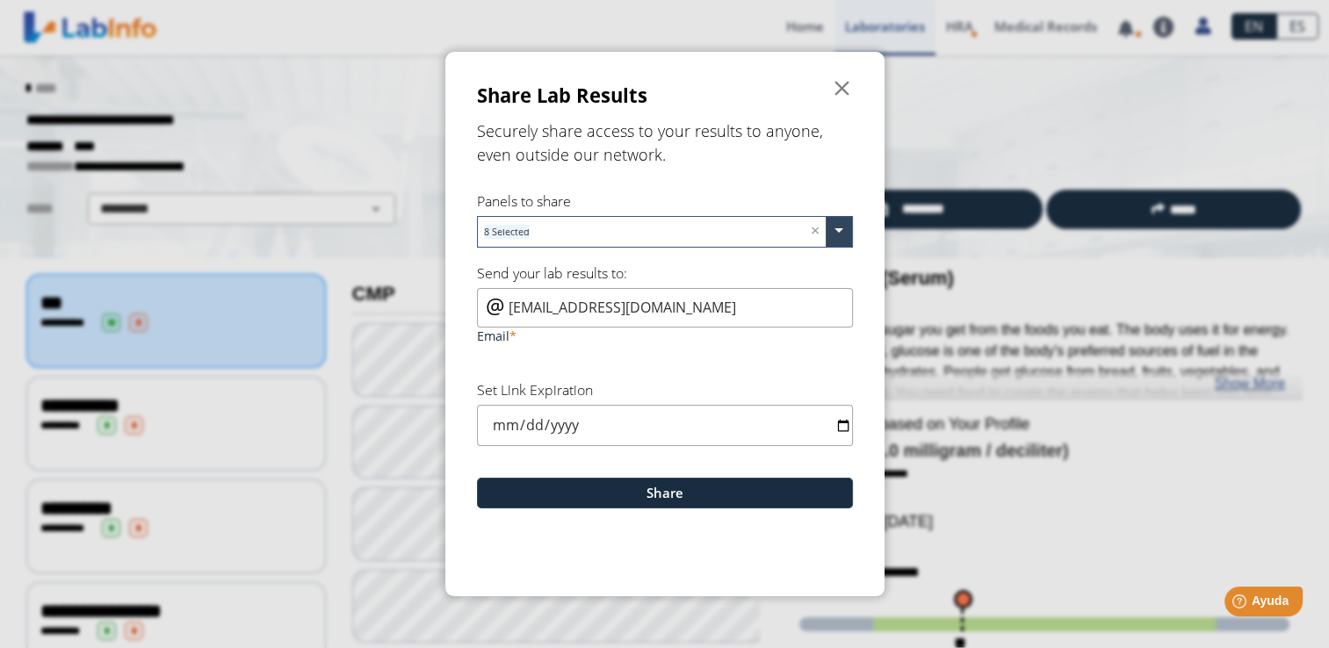
click at [507, 304] on input "[EMAIL_ADDRESS][DOMAIN_NAME]" at bounding box center [665, 308] width 376 height 40
paste input "j"
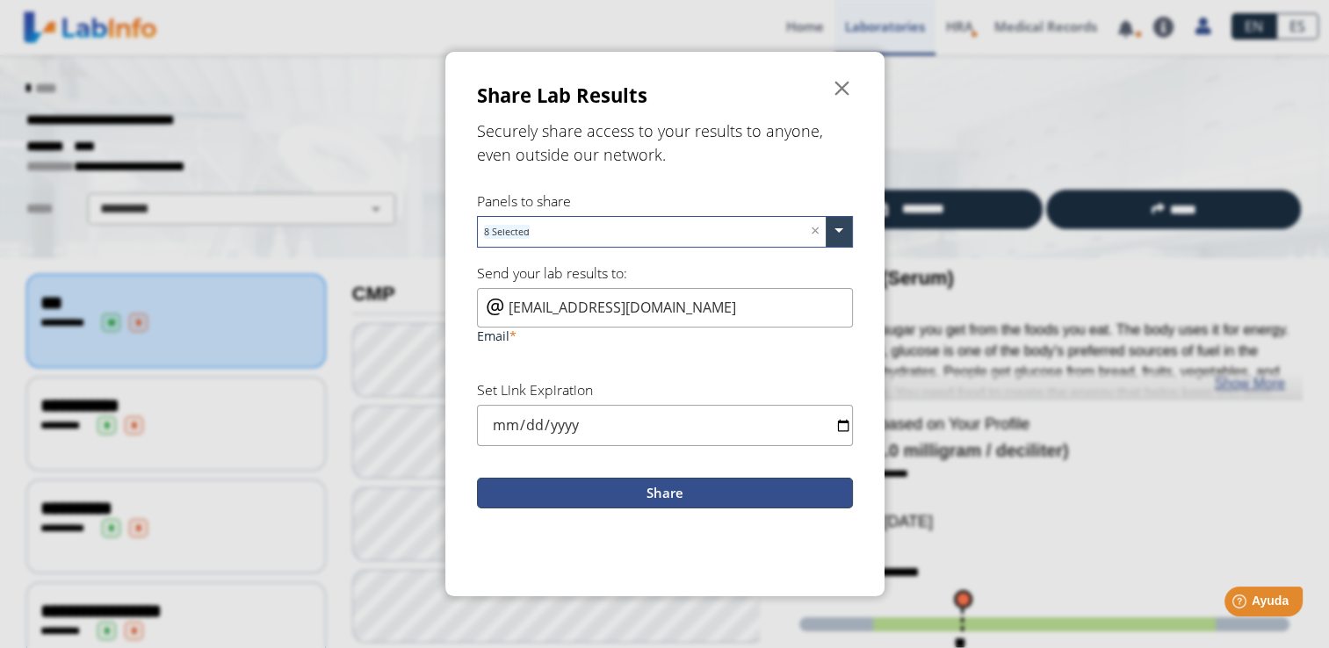
type input "[EMAIL_ADDRESS][DOMAIN_NAME]"
click at [659, 488] on button "Share" at bounding box center [665, 493] width 376 height 31
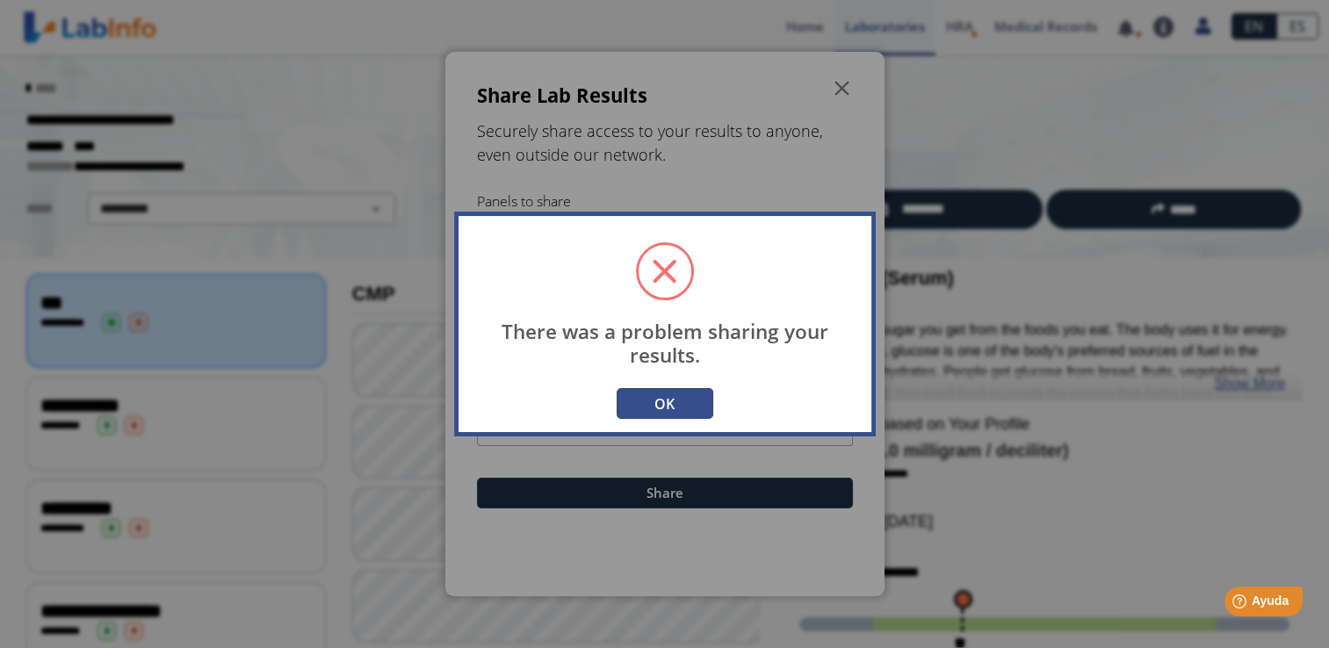
click at [660, 402] on button "OK" at bounding box center [665, 403] width 97 height 31
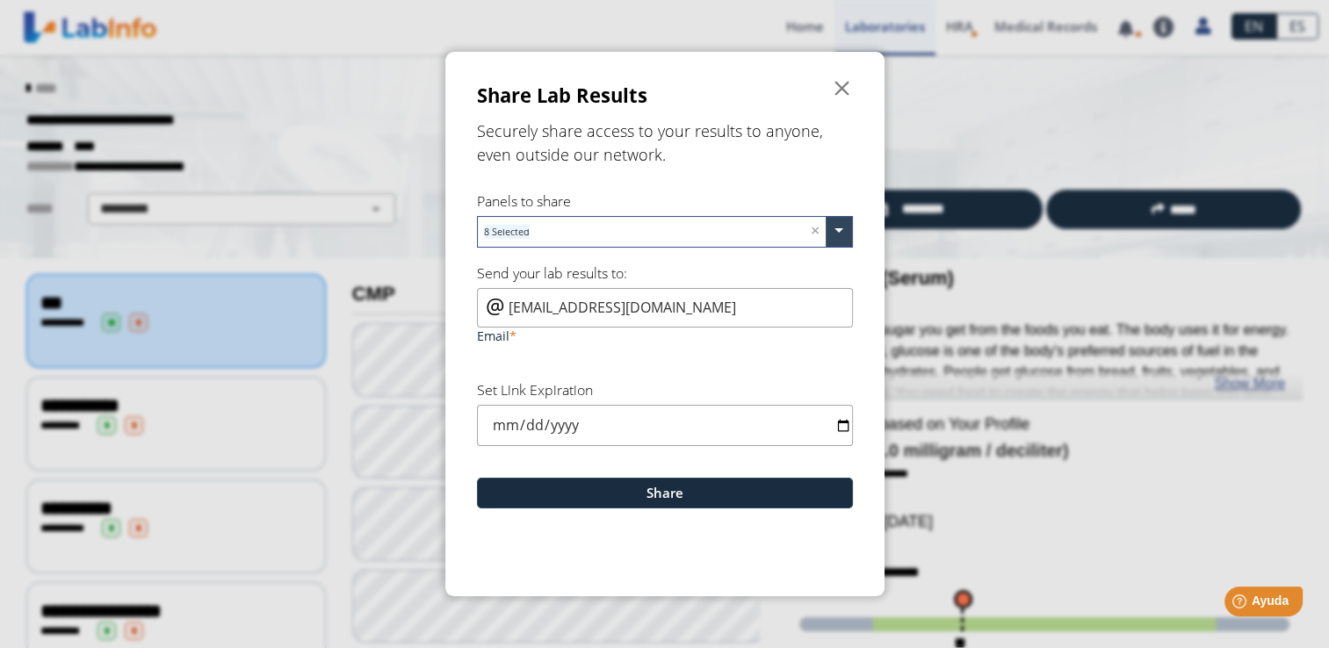
click at [840, 420] on input "date" at bounding box center [665, 425] width 376 height 41
type input "[DATE]"
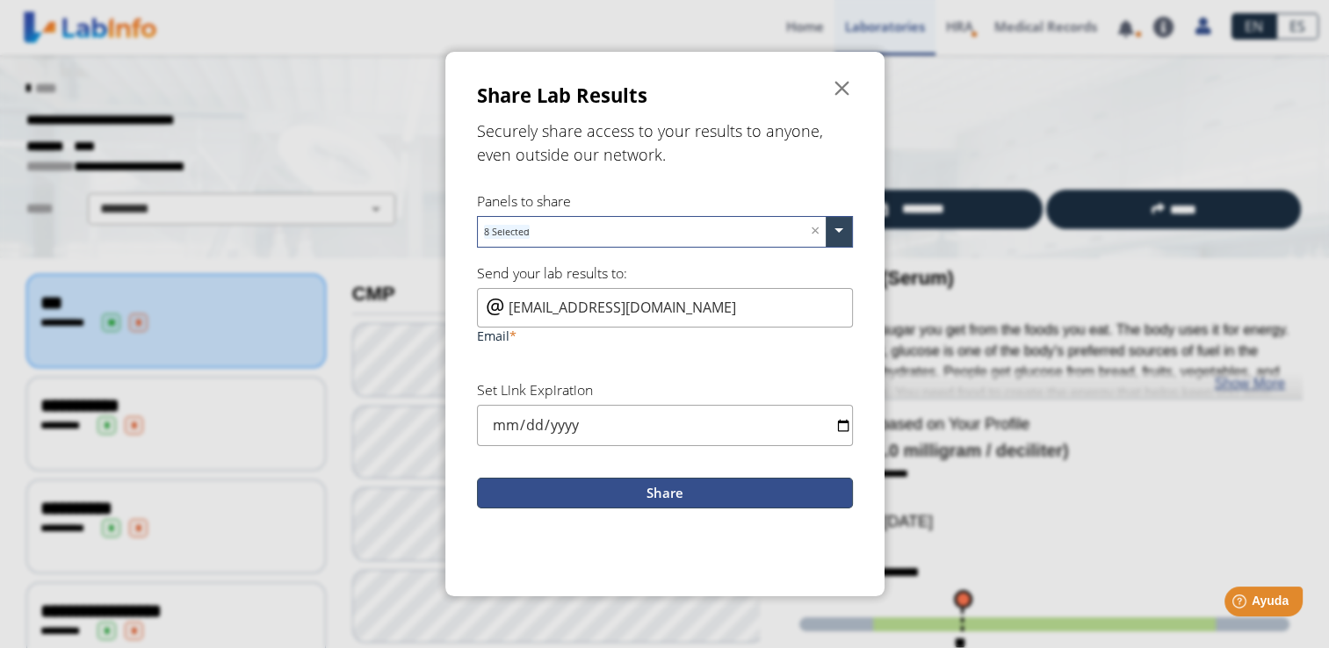
click at [654, 493] on button "Share" at bounding box center [665, 493] width 376 height 31
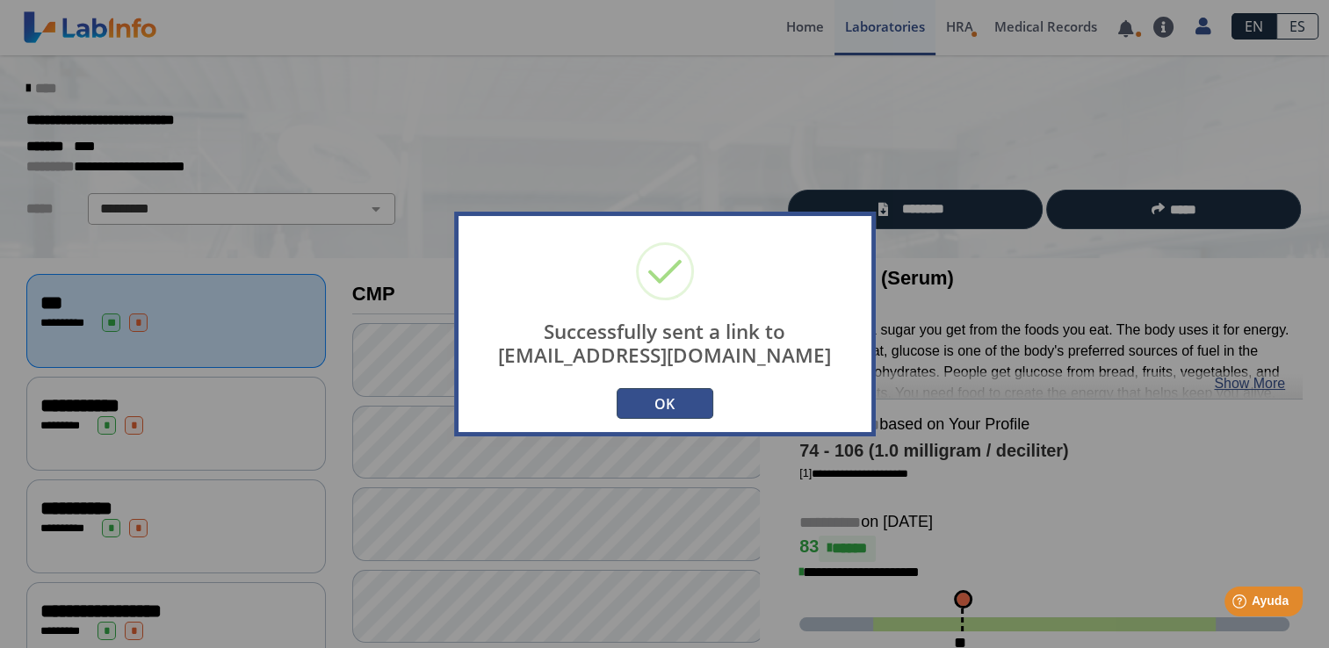
click at [648, 399] on button "OK" at bounding box center [665, 403] width 97 height 31
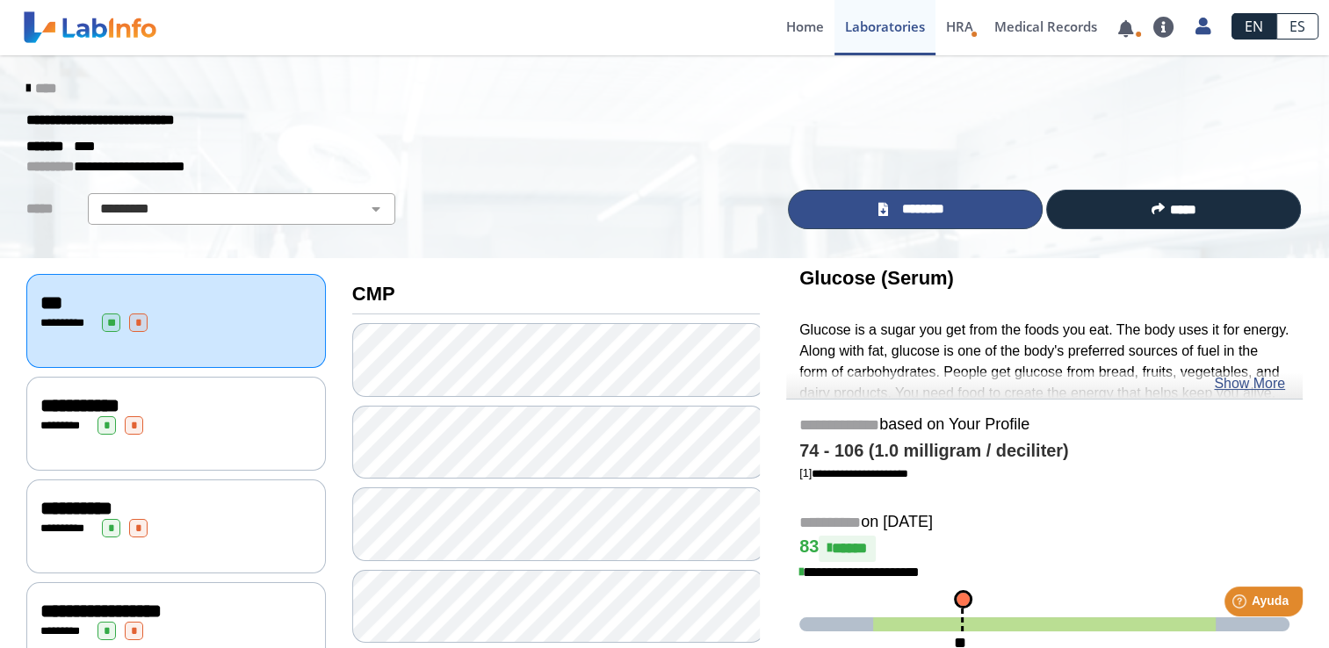
click at [893, 199] on span "********" at bounding box center [922, 209] width 59 height 20
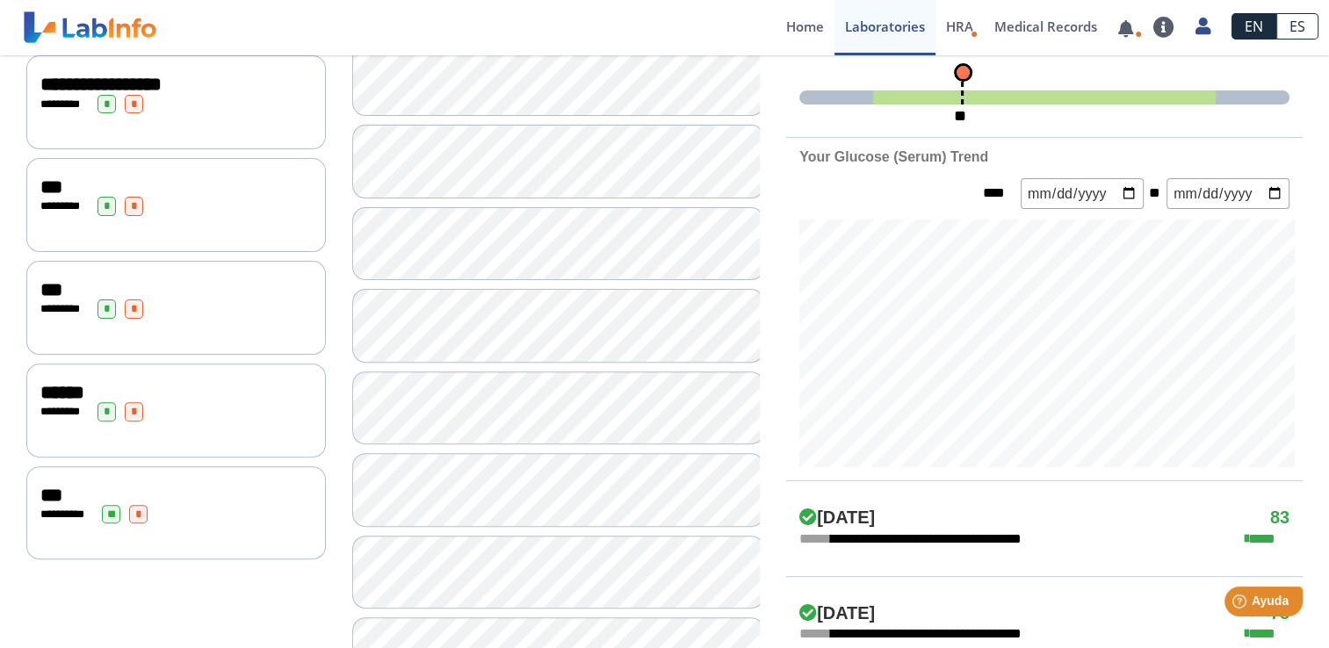
scroll to position [0, 0]
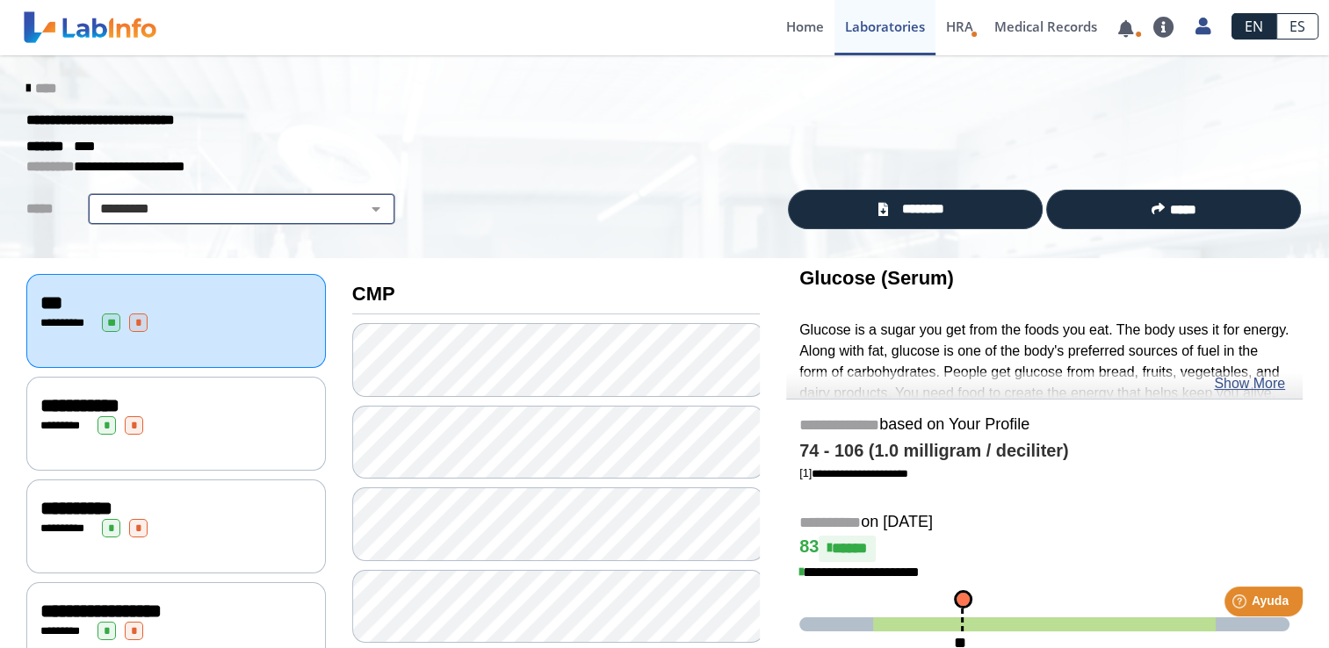
click at [366, 213] on select "**********" at bounding box center [241, 209] width 297 height 21
click at [444, 120] on div "**********" at bounding box center [664, 121] width 1303 height 32
click at [966, 26] on span "HRA" at bounding box center [959, 27] width 27 height 18
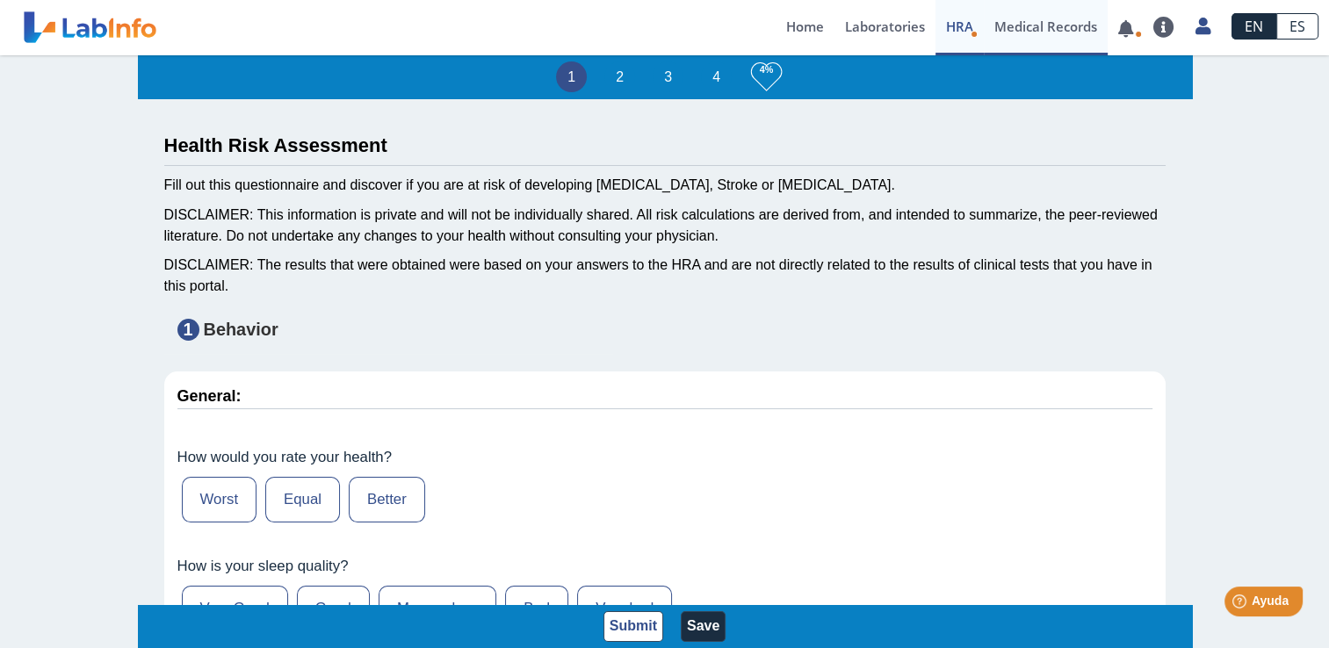
click at [1047, 23] on link "Medical Records" at bounding box center [1046, 27] width 124 height 55
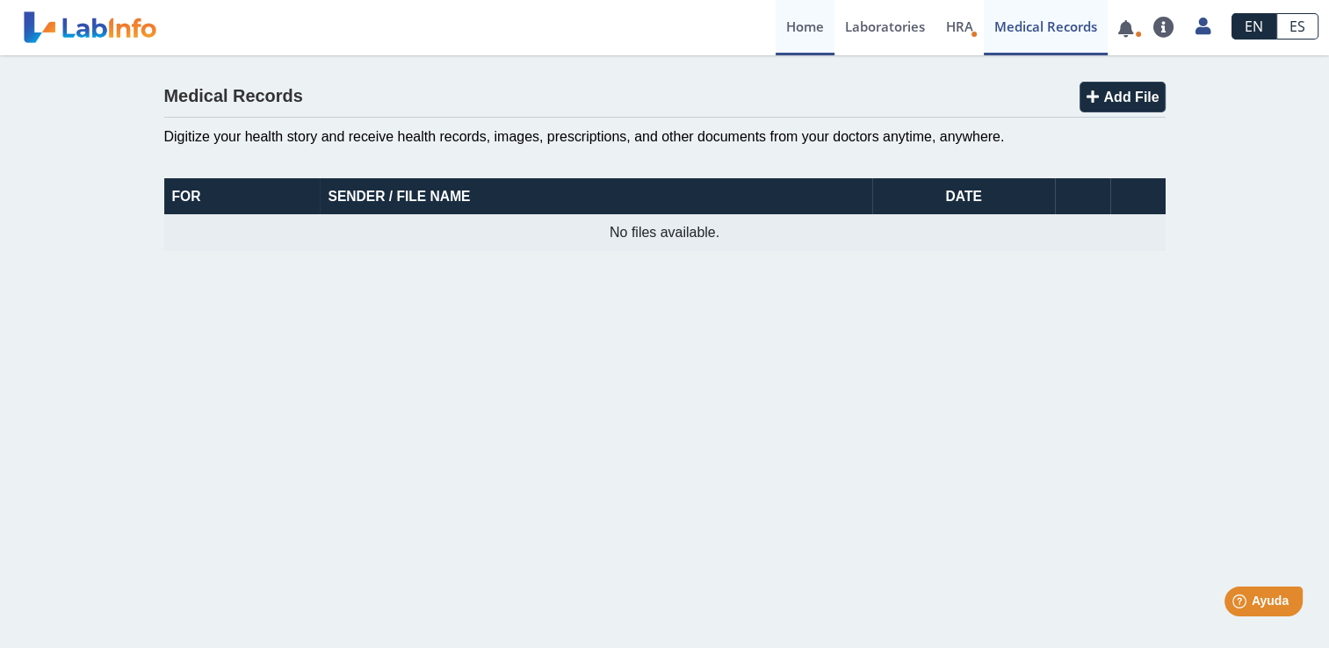
click at [806, 25] on link "Home" at bounding box center [805, 27] width 59 height 55
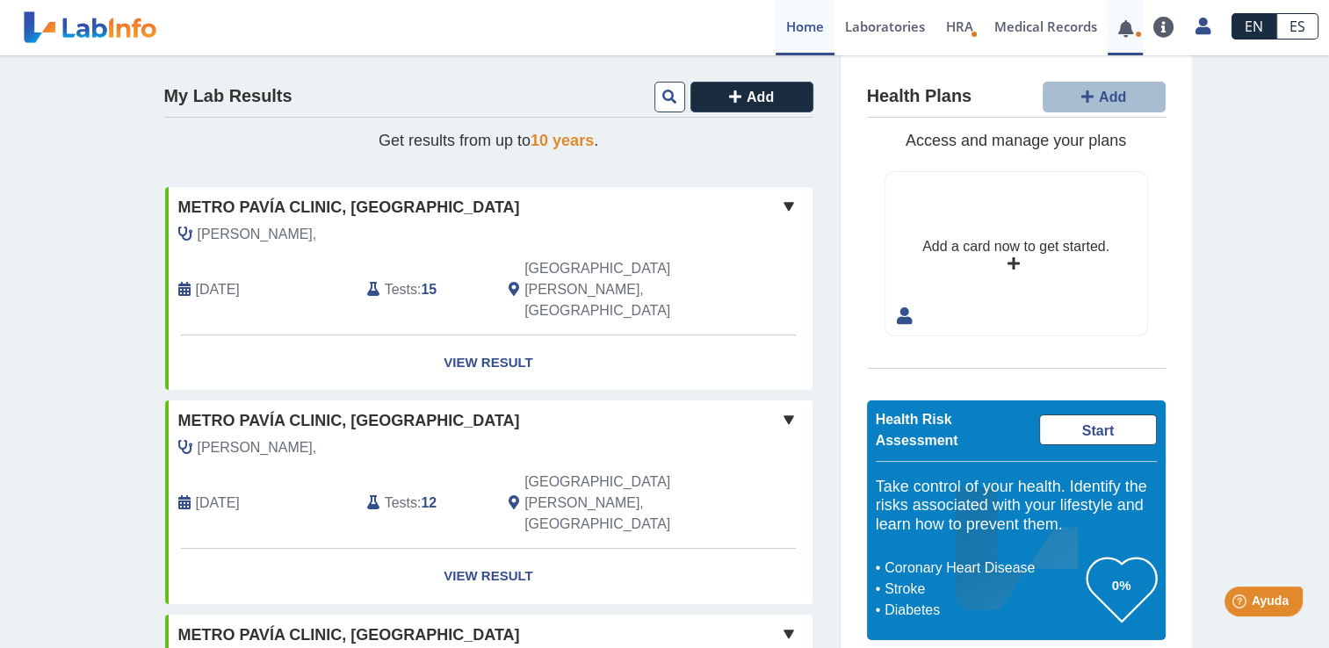
click at [1129, 22] on link at bounding box center [1126, 28] width 36 height 13
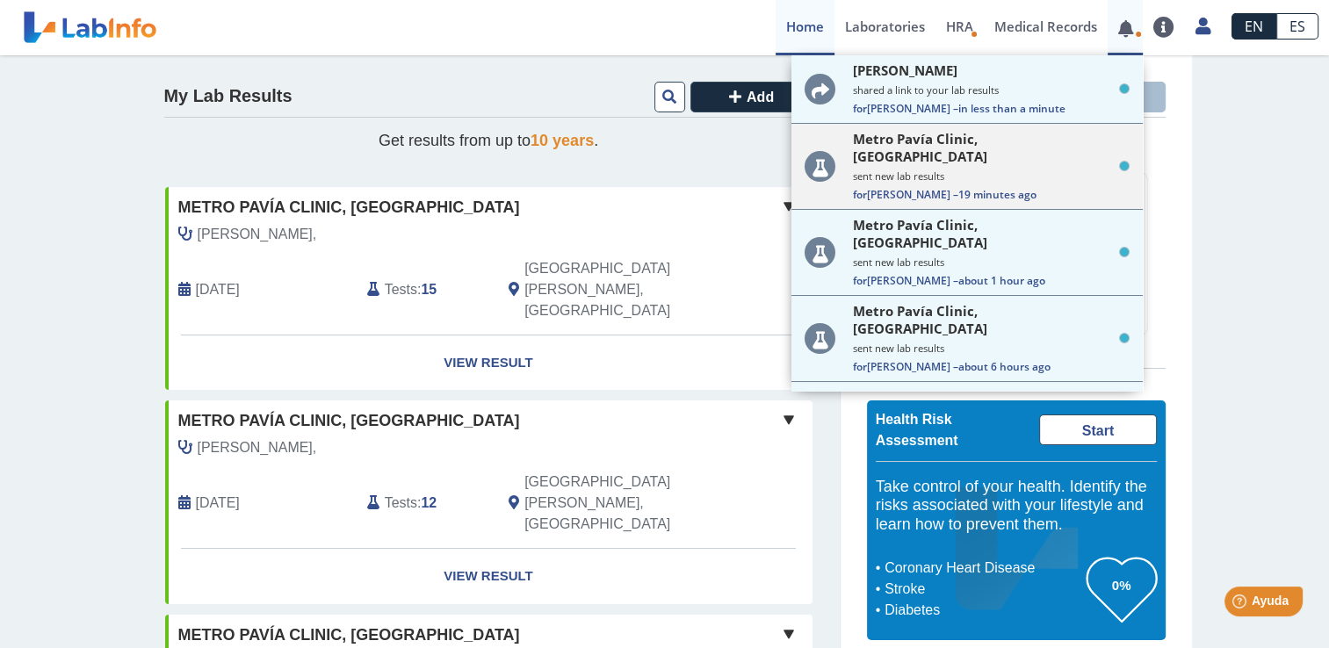
click at [963, 170] on small "sent new lab results" at bounding box center [991, 176] width 277 height 13
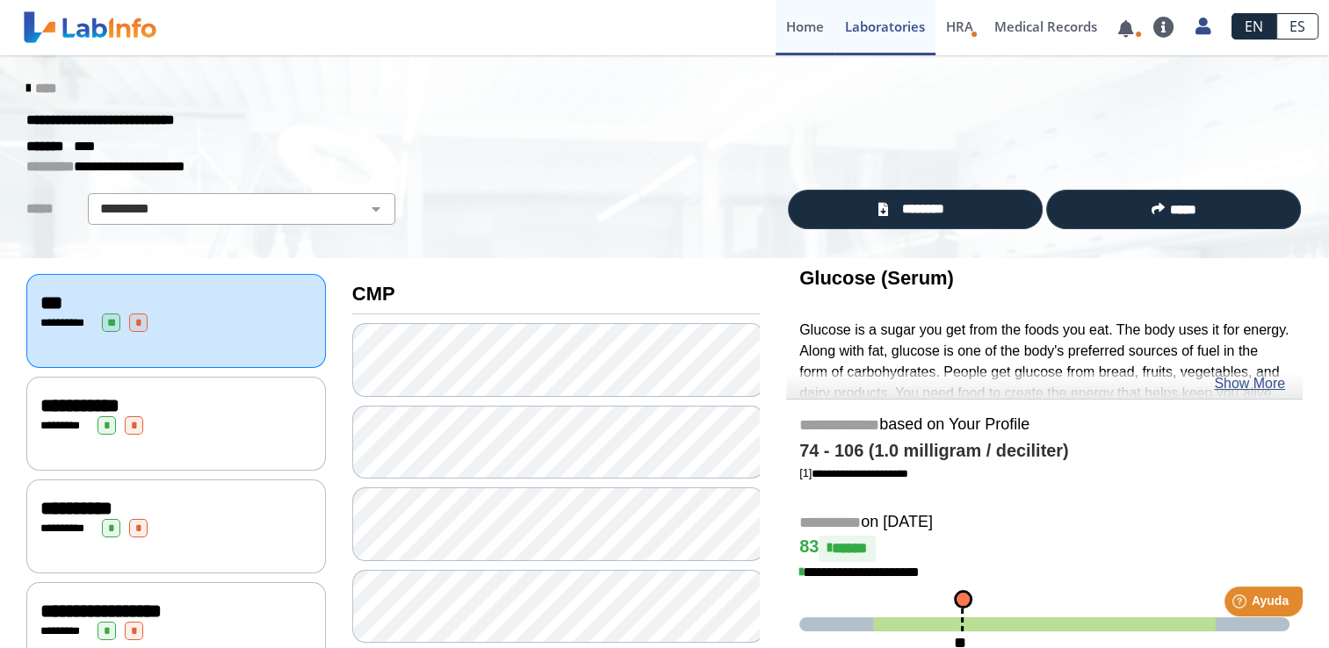
click at [812, 32] on link "Home" at bounding box center [805, 27] width 59 height 55
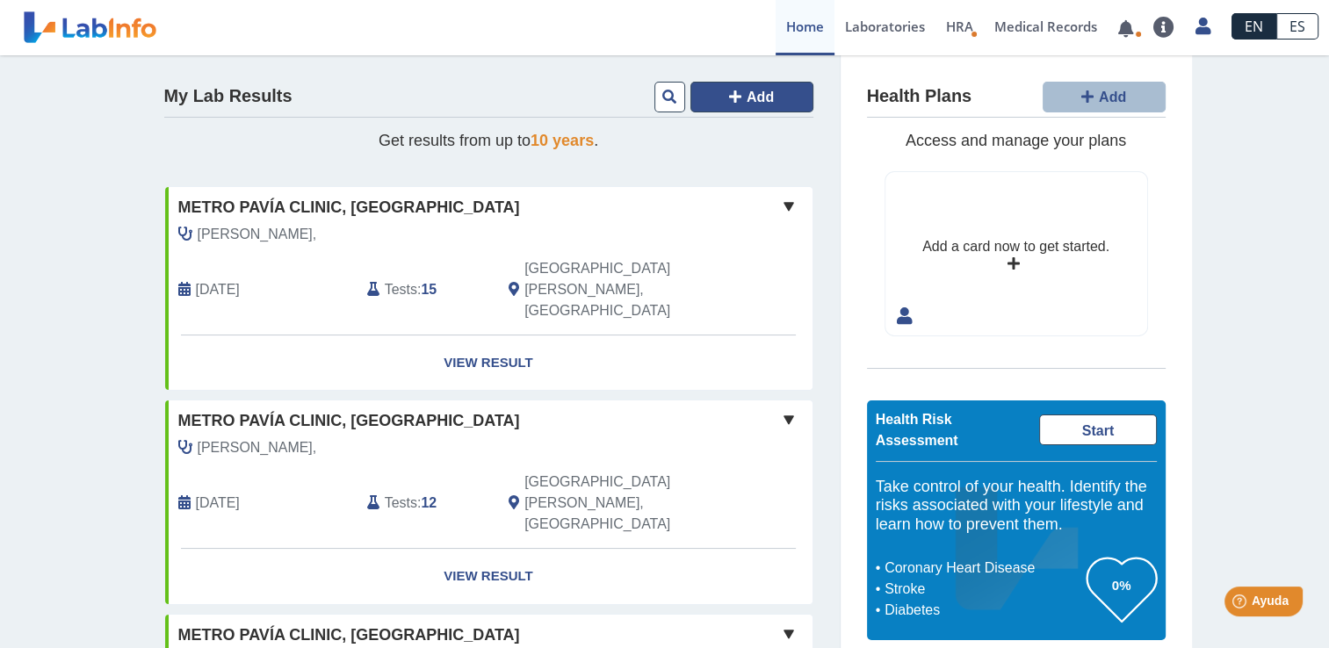
click at [733, 97] on icon at bounding box center [735, 97] width 12 height 14
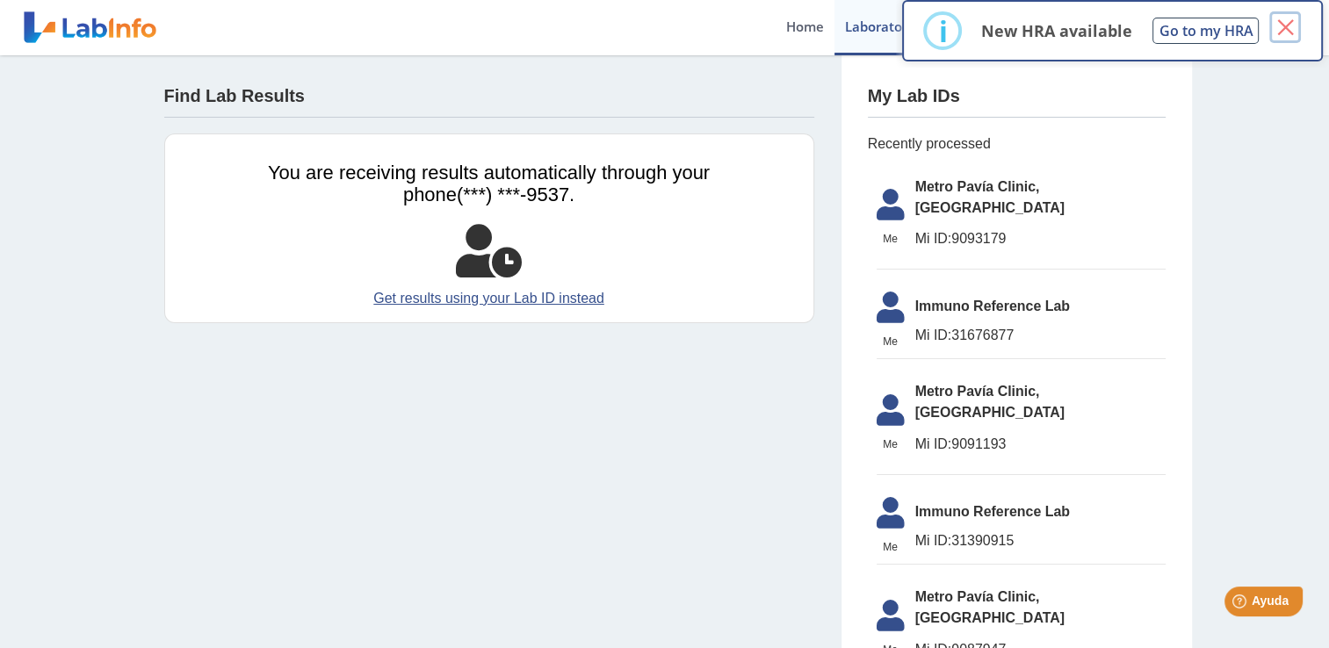
click at [1293, 30] on button "×" at bounding box center [1286, 27] width 32 height 32
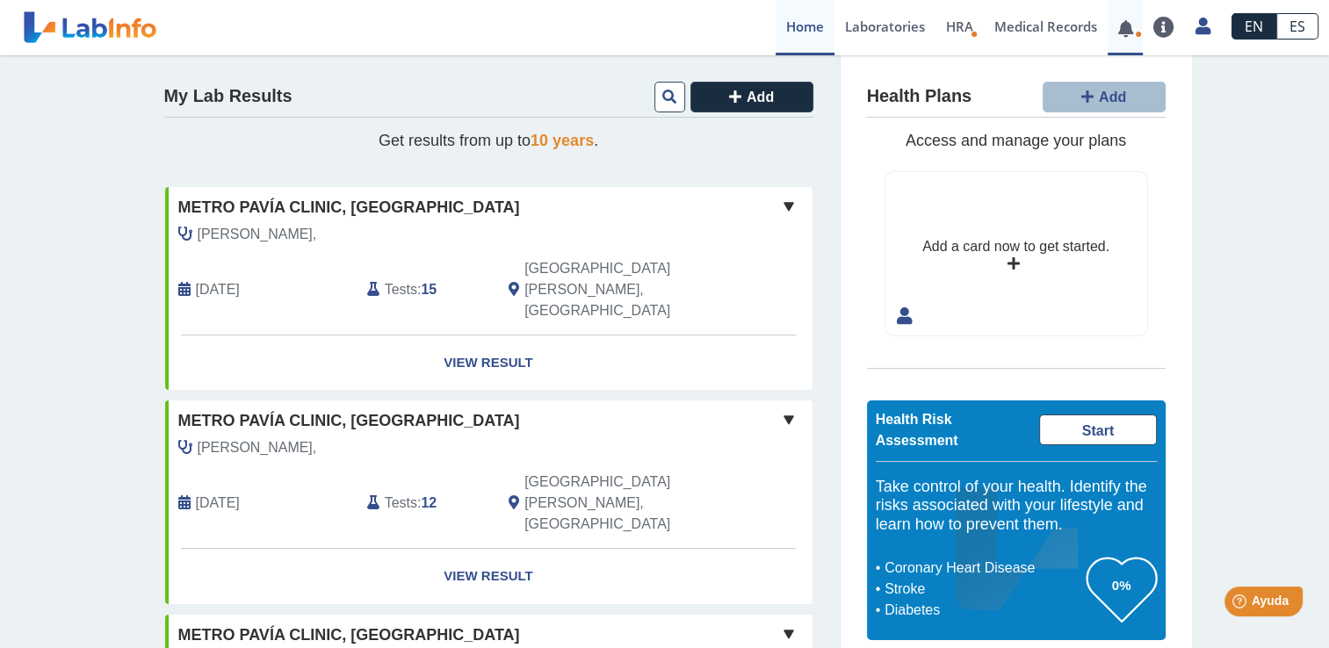
click at [1130, 25] on link at bounding box center [1126, 28] width 36 height 13
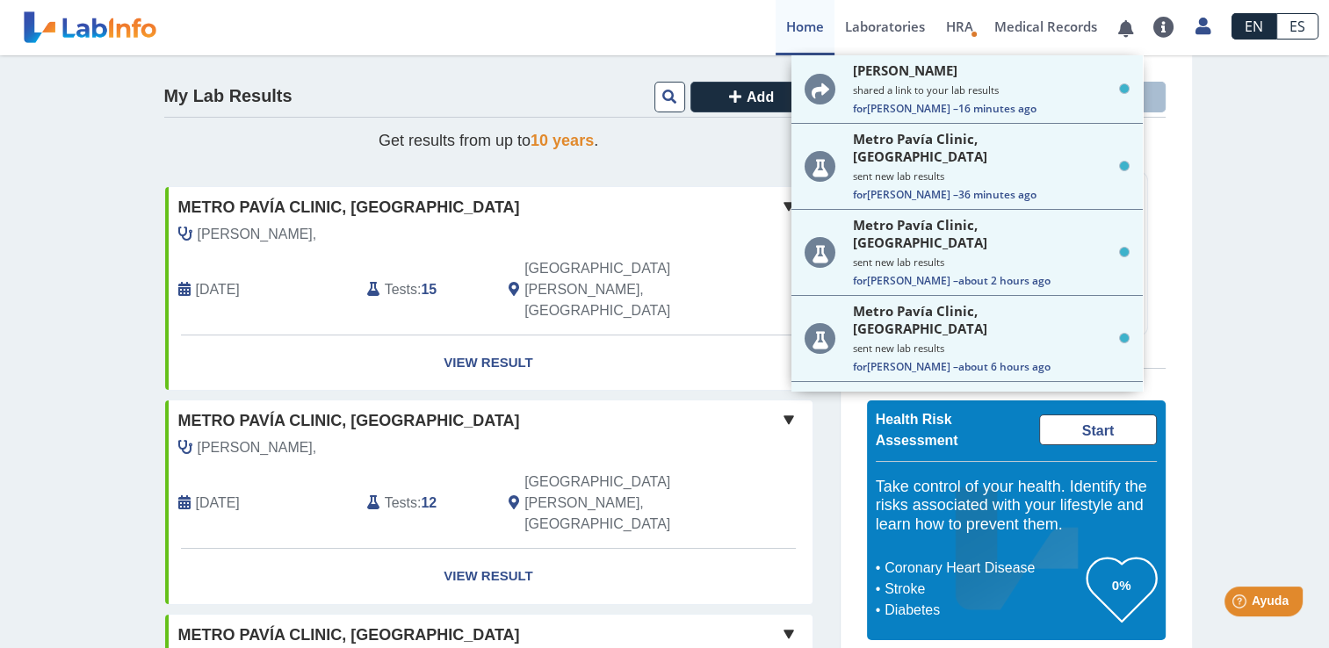
click at [810, 22] on link "Home" at bounding box center [805, 27] width 59 height 55
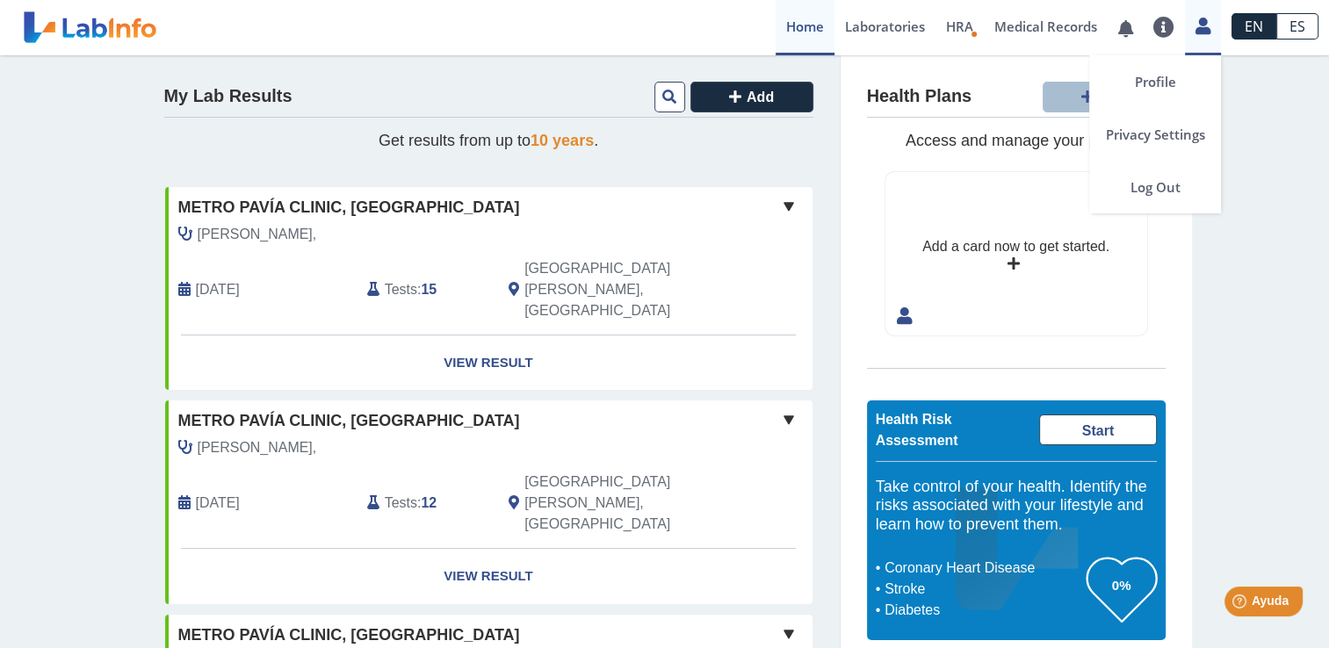
click at [1204, 19] on icon at bounding box center [1203, 25] width 15 height 13
click at [1158, 181] on link "Log Out" at bounding box center [1155, 187] width 132 height 53
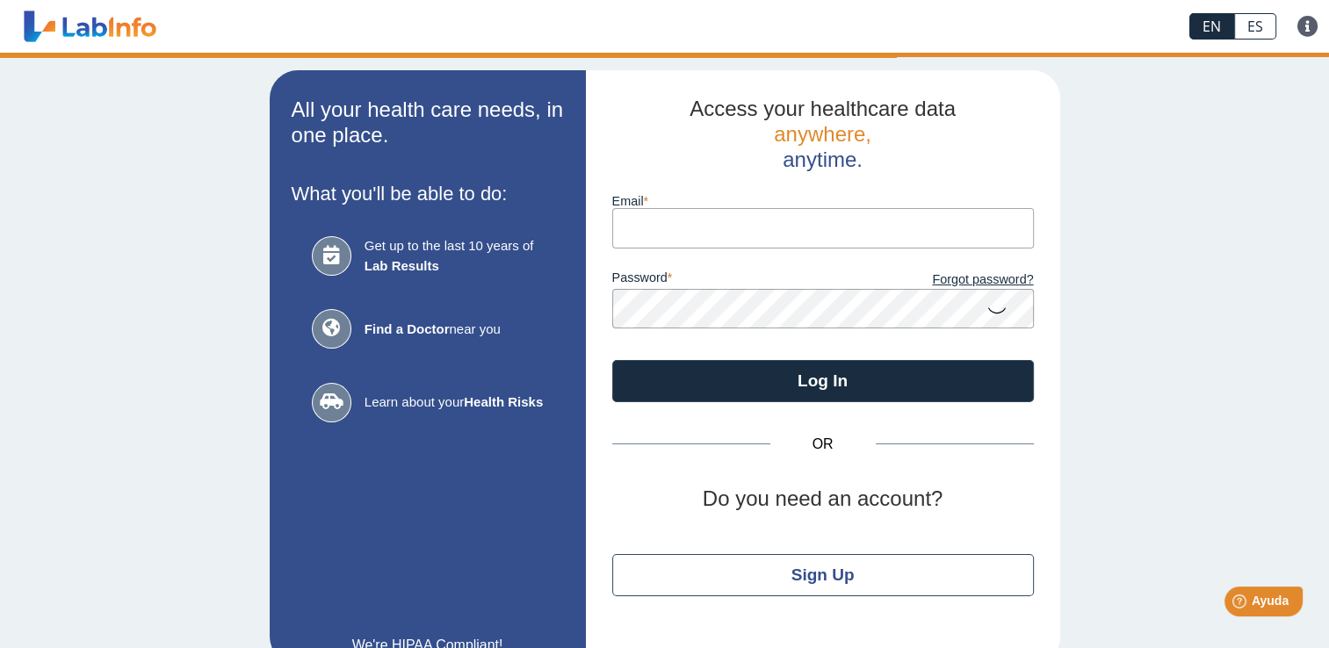
type input "[EMAIL_ADDRESS][DOMAIN_NAME]"
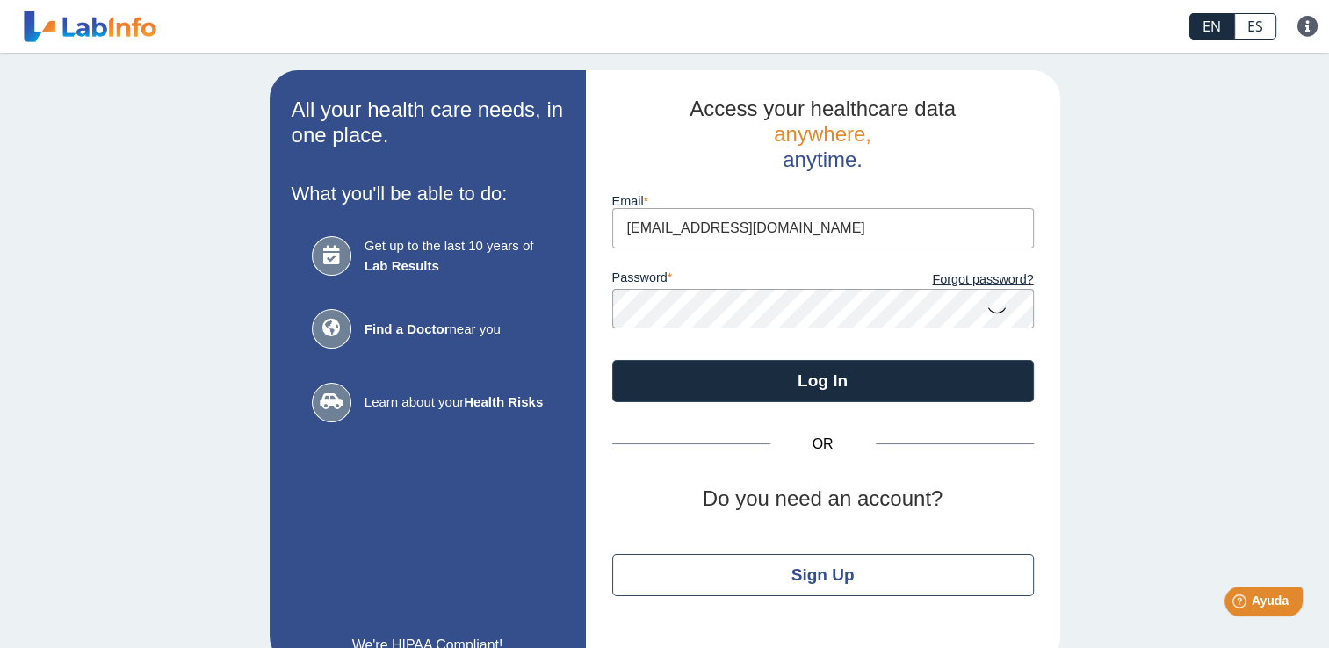
click at [990, 312] on icon at bounding box center [997, 310] width 21 height 34
click at [1121, 251] on div "All your health care needs, in one place. What you'll be able to do: Get up to …" at bounding box center [664, 368] width 1329 height 630
click at [987, 309] on icon at bounding box center [997, 309] width 21 height 32
